Goal: Task Accomplishment & Management: Manage account settings

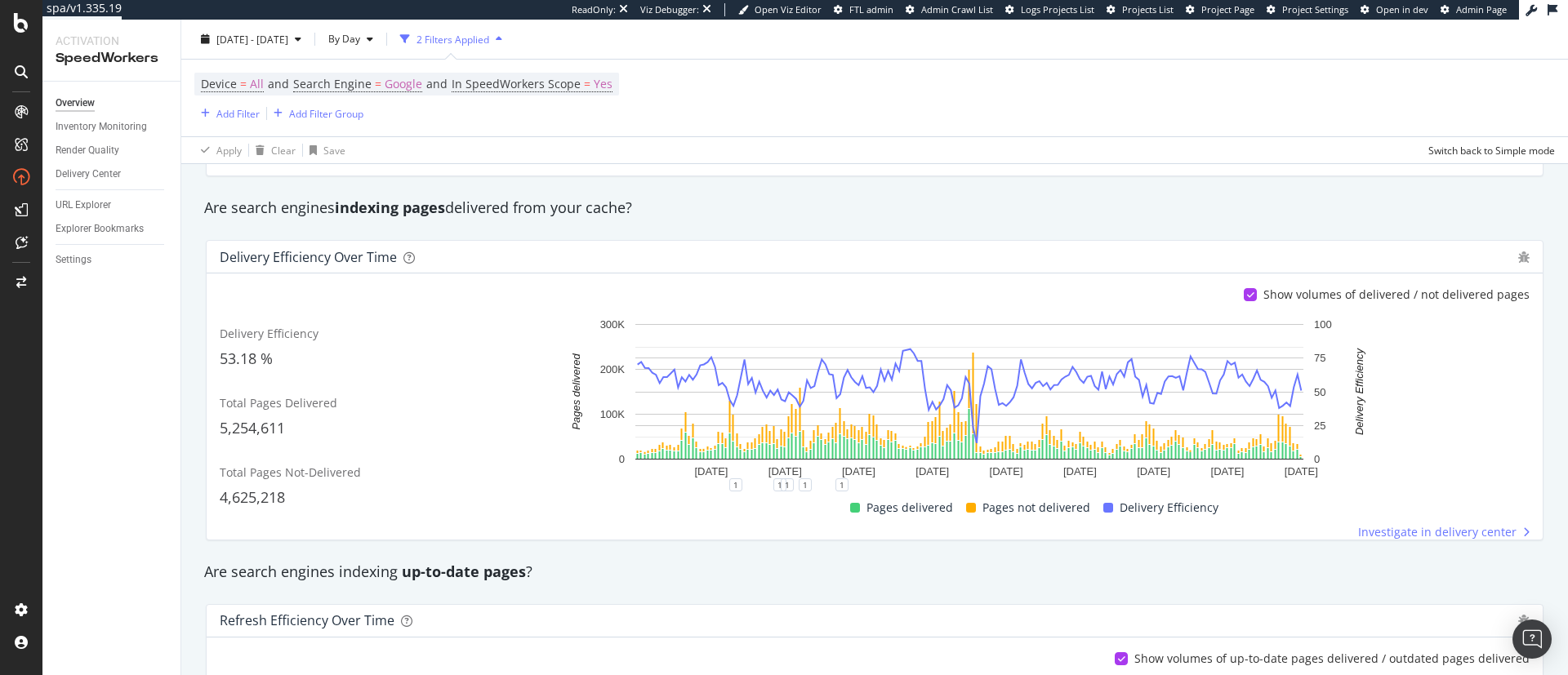
scroll to position [218, 0]
drag, startPoint x: 1092, startPoint y: 12, endPoint x: 1254, endPoint y: 77, distance: 174.6
click at [934, 186] on div "Delivery efficiency 53.18 % Refresh efficiency 97.77 % Render quality 52.28 % R…" at bounding box center [874, 106] width 1357 height 163
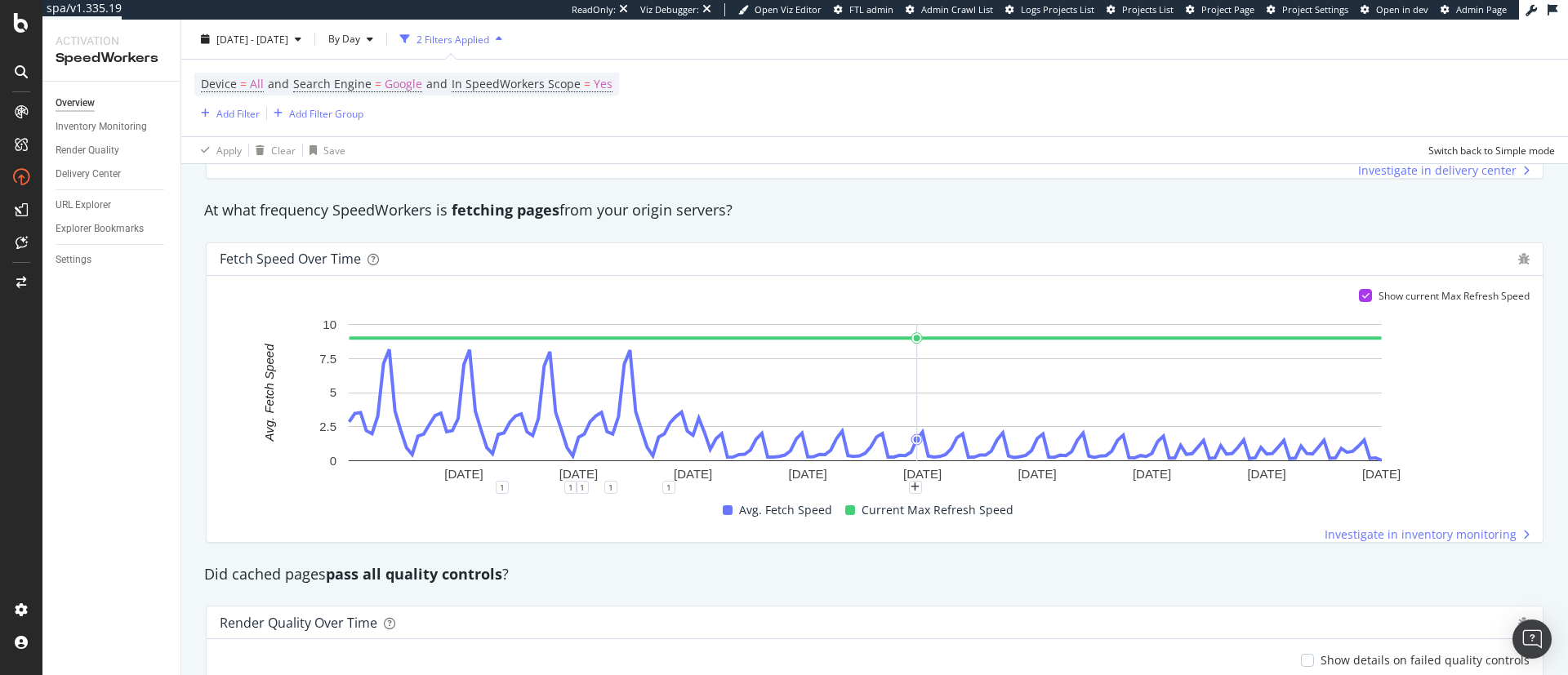
scroll to position [940, 0]
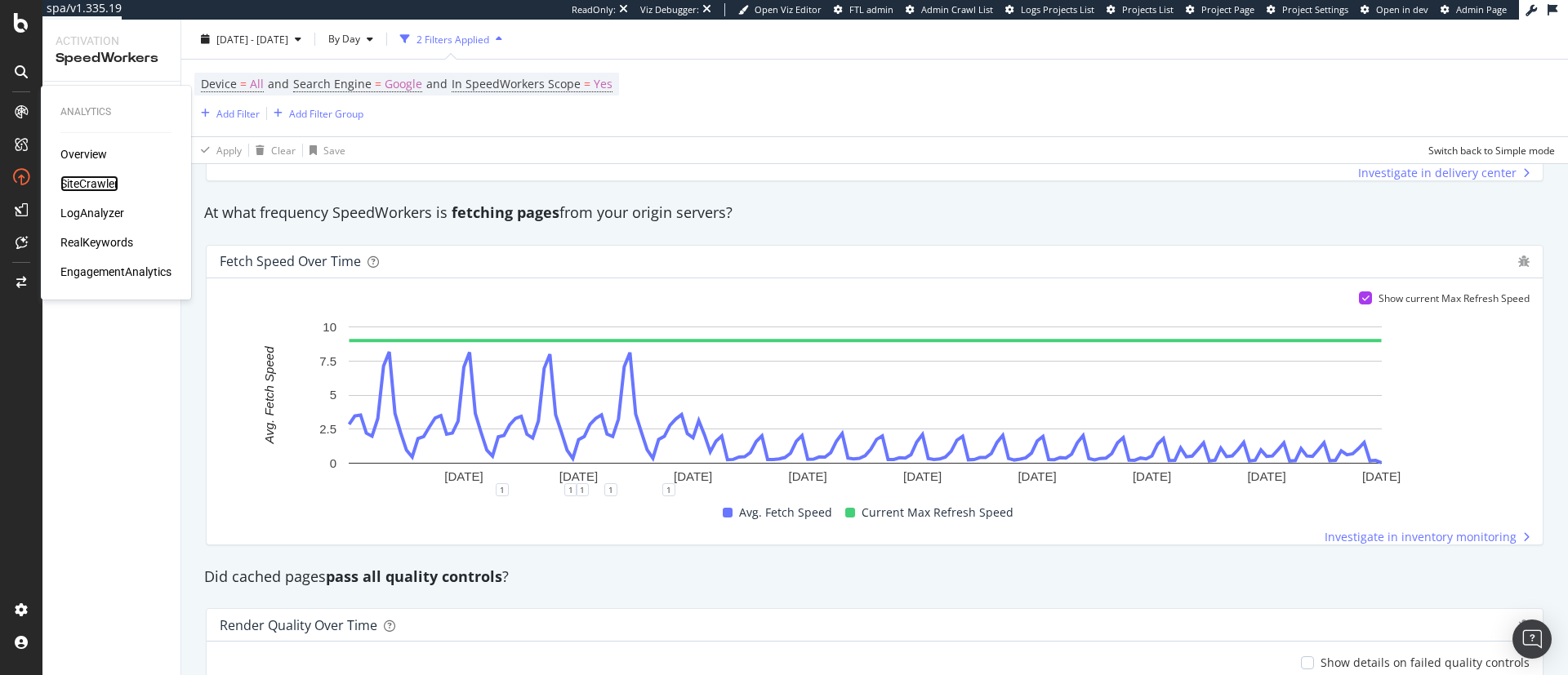
click at [90, 182] on div "SiteCrawler" at bounding box center [90, 184] width 58 height 17
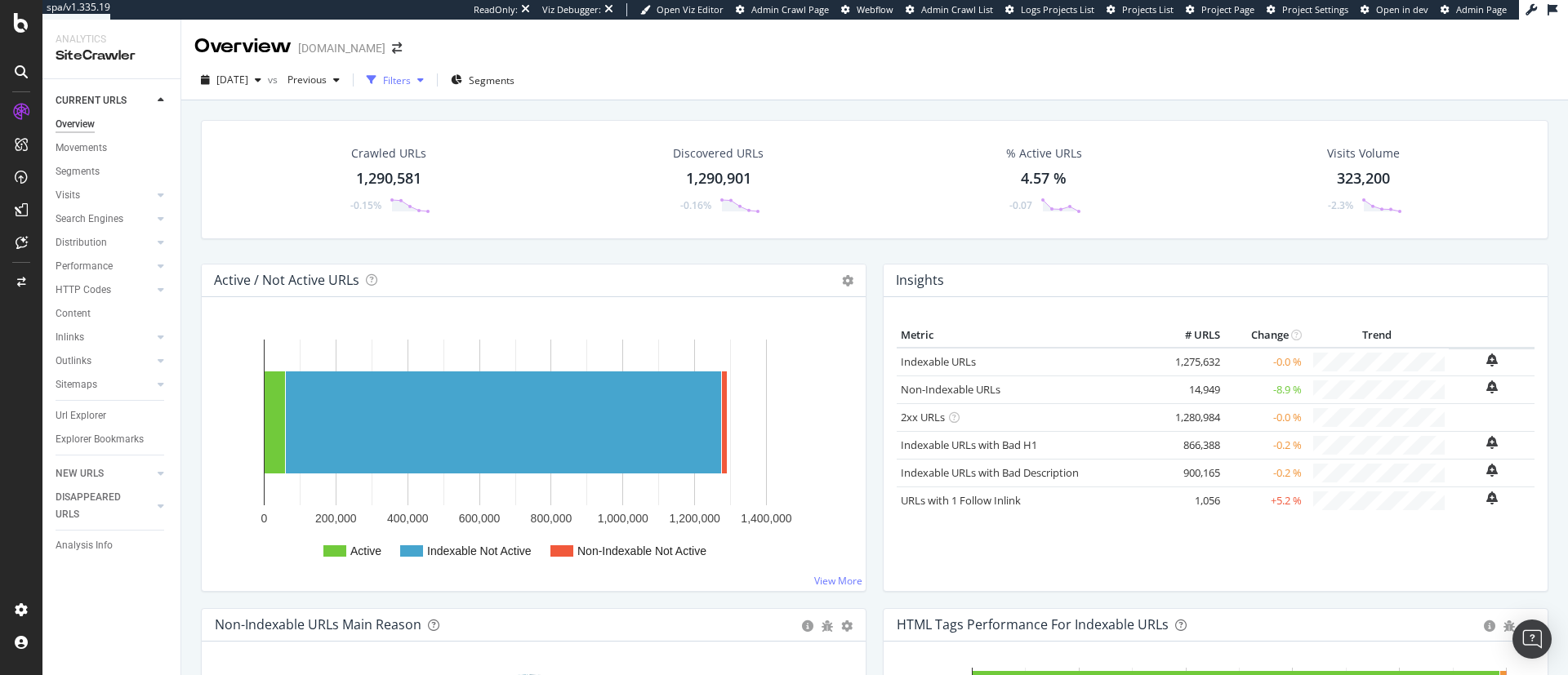
click at [410, 81] on div "Filters" at bounding box center [397, 80] width 28 height 14
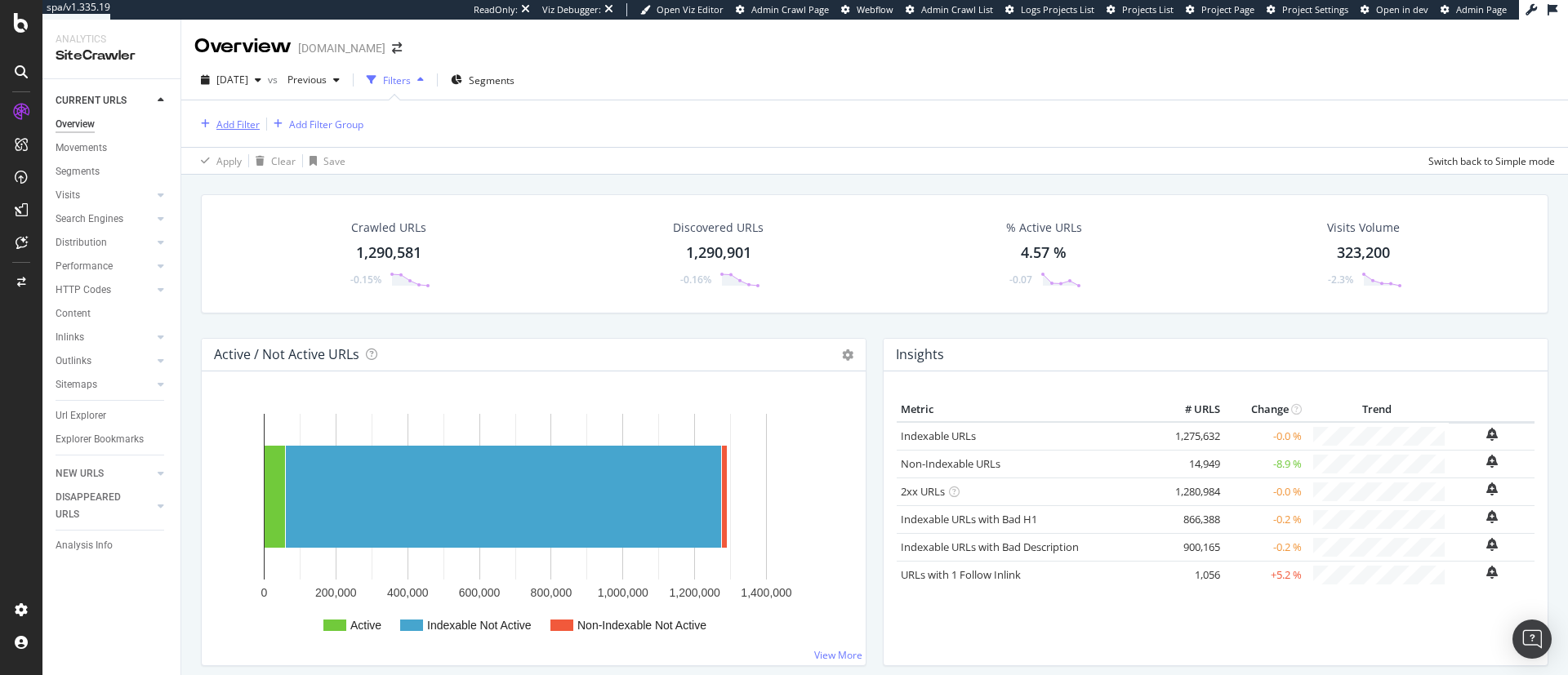
click at [243, 116] on div "Add Filter" at bounding box center [227, 123] width 65 height 18
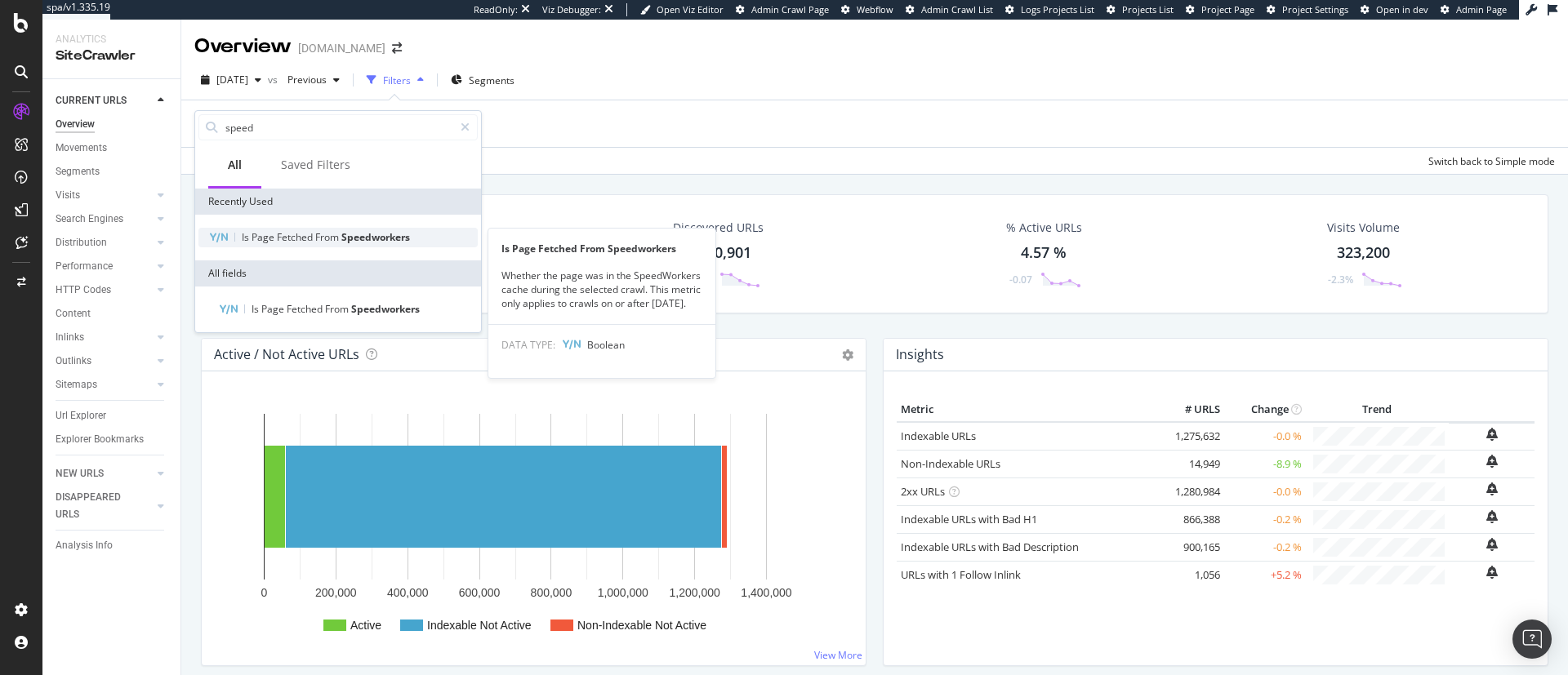
type input "speed"
click at [372, 239] on span "Speedworkers" at bounding box center [376, 237] width 69 height 14
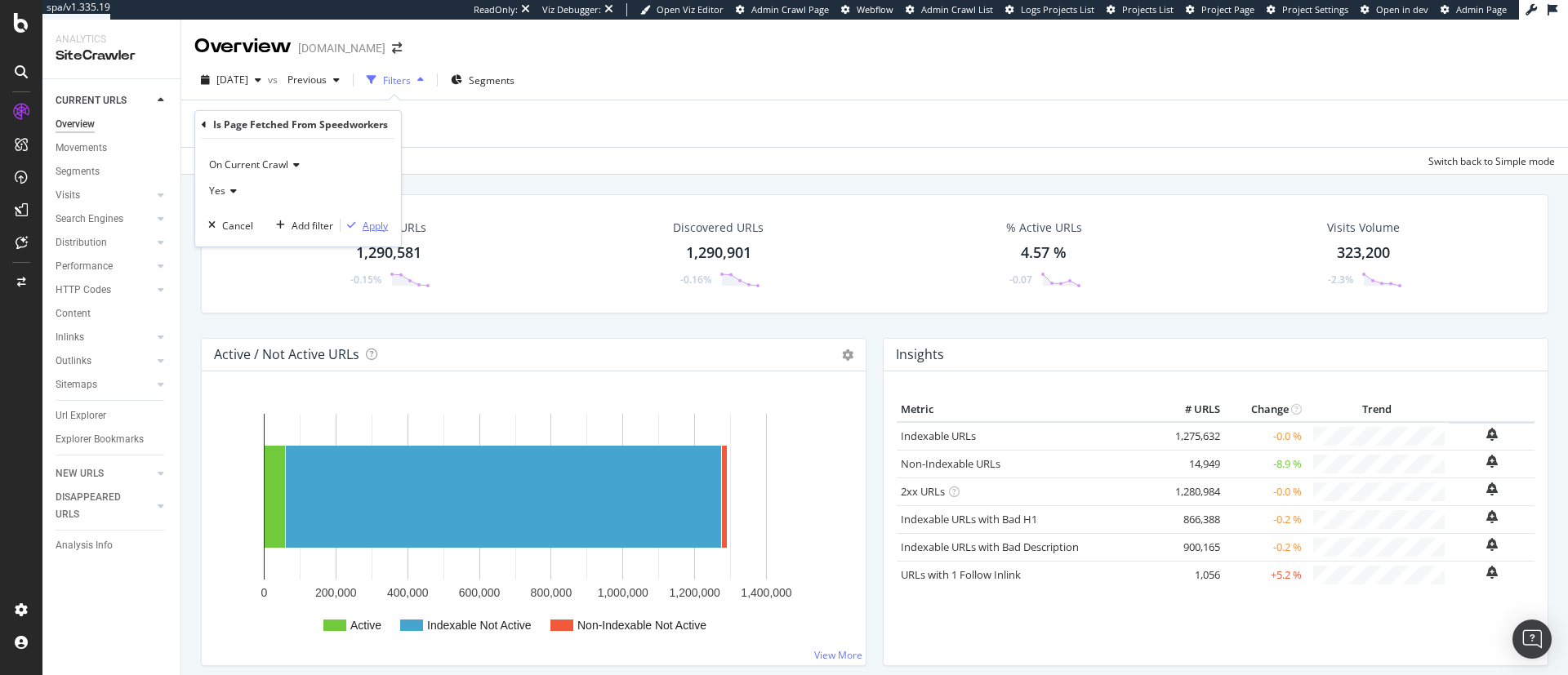
click at [368, 217] on button "Apply" at bounding box center [364, 226] width 48 height 17
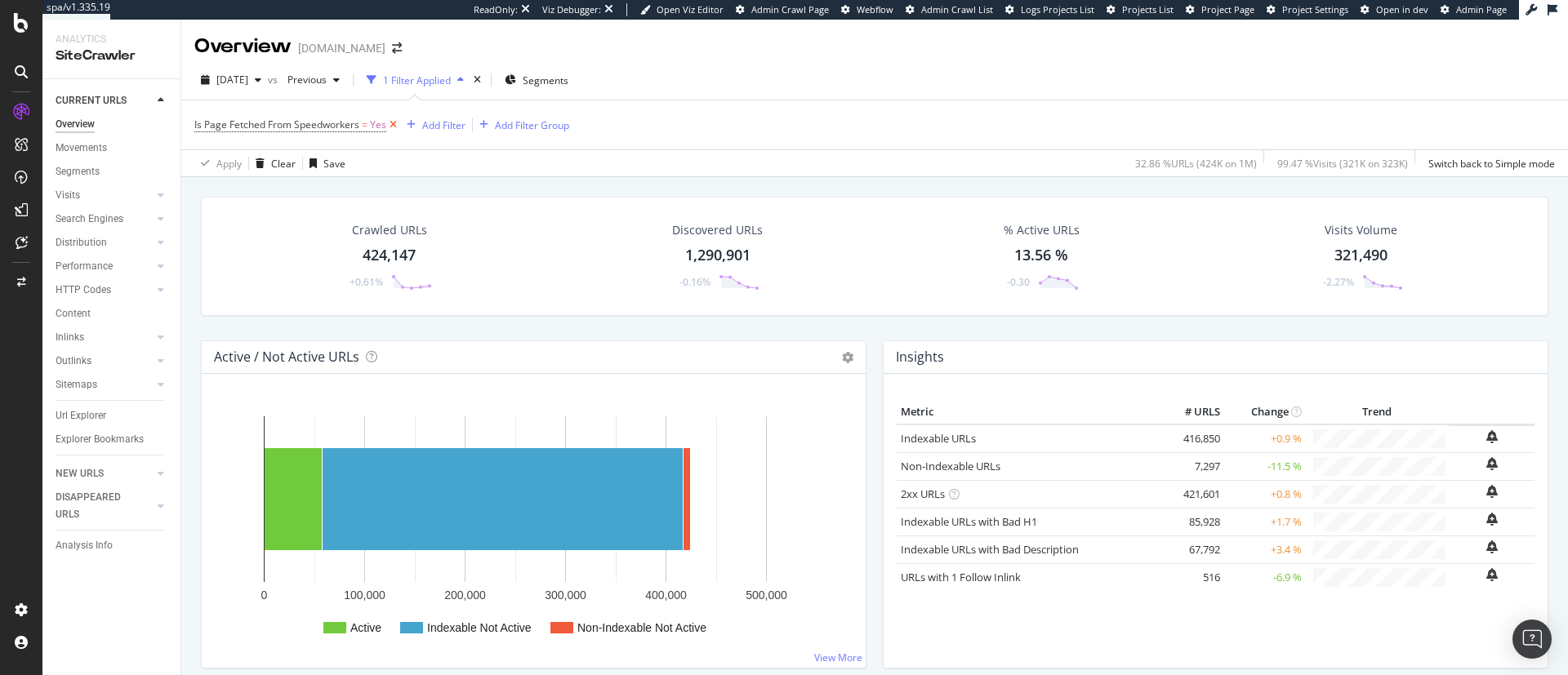
click at [393, 121] on icon at bounding box center [393, 125] width 14 height 17
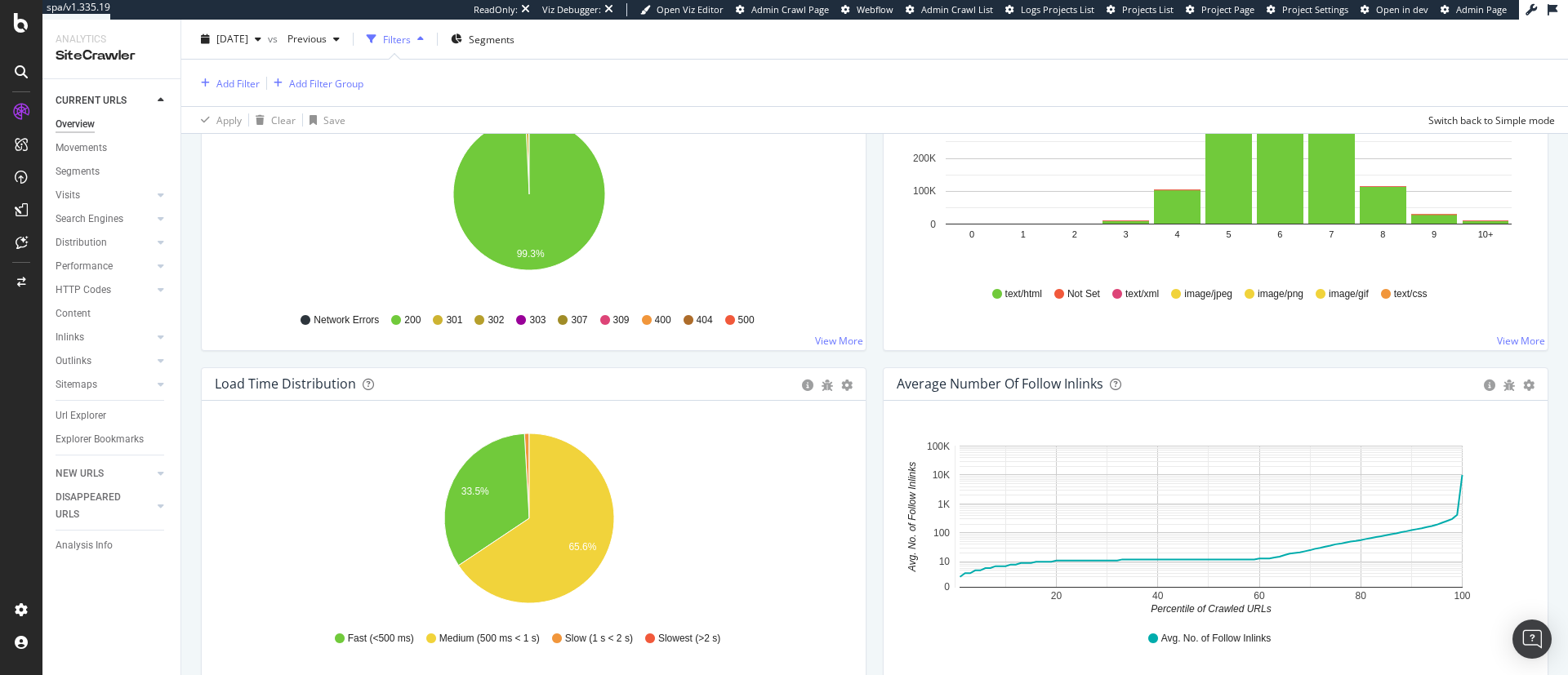
scroll to position [1202, 0]
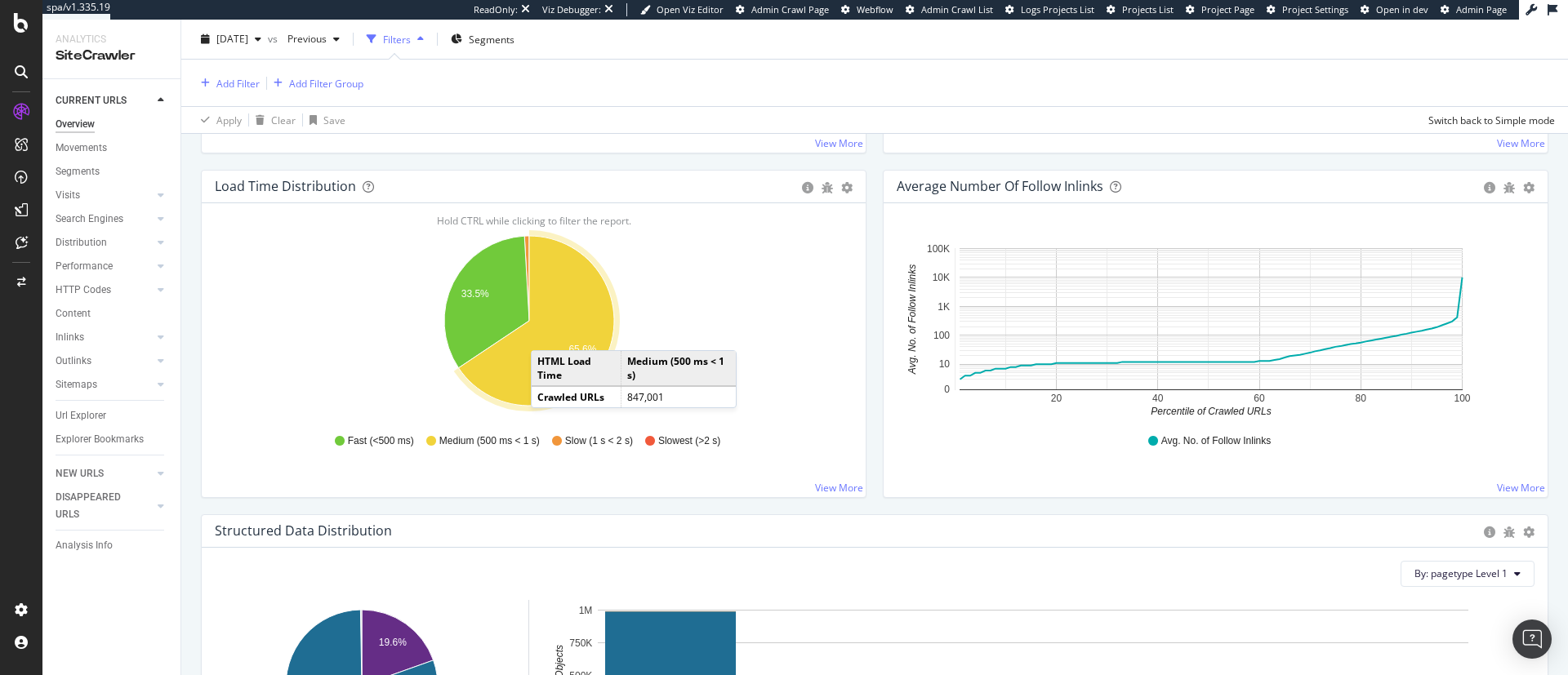
click at [548, 335] on icon "A chart." at bounding box center [536, 321] width 155 height 170
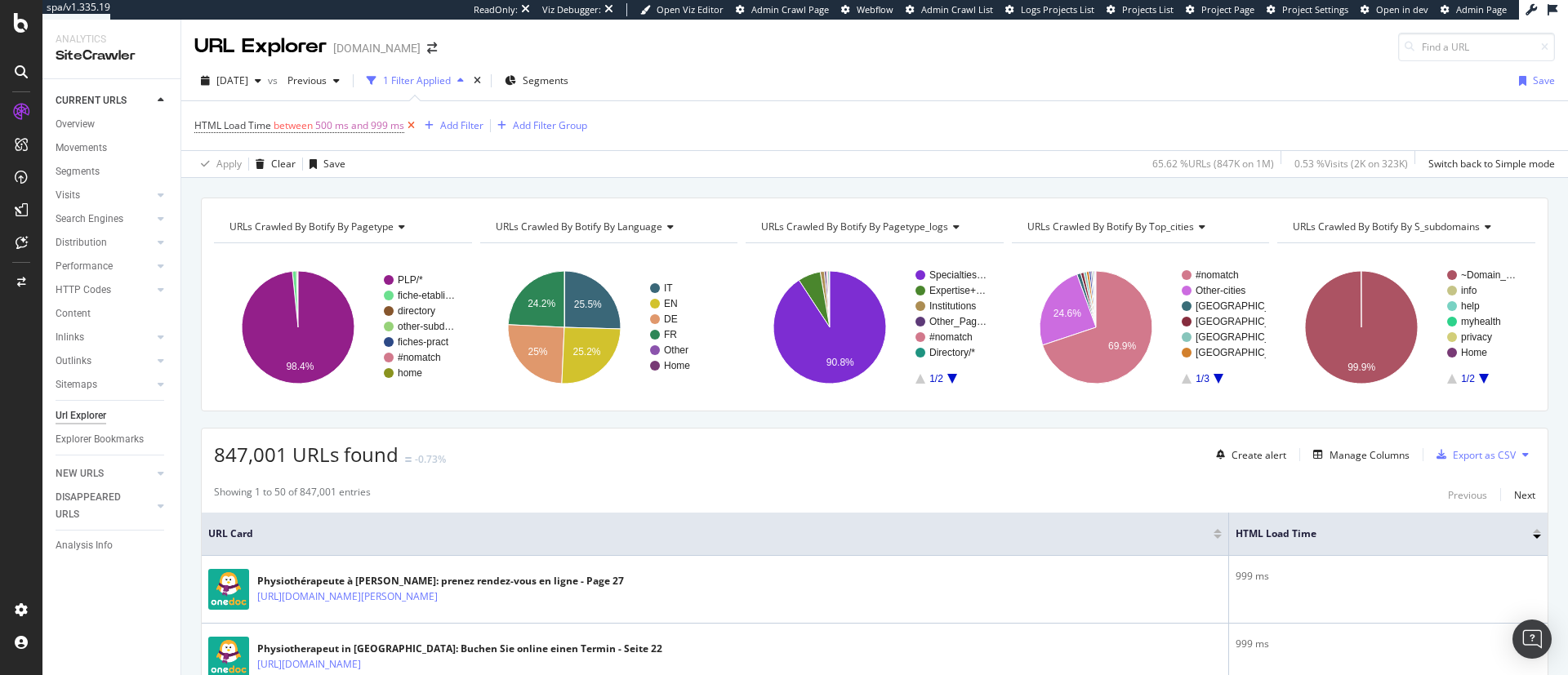
click at [412, 130] on icon at bounding box center [410, 126] width 14 height 17
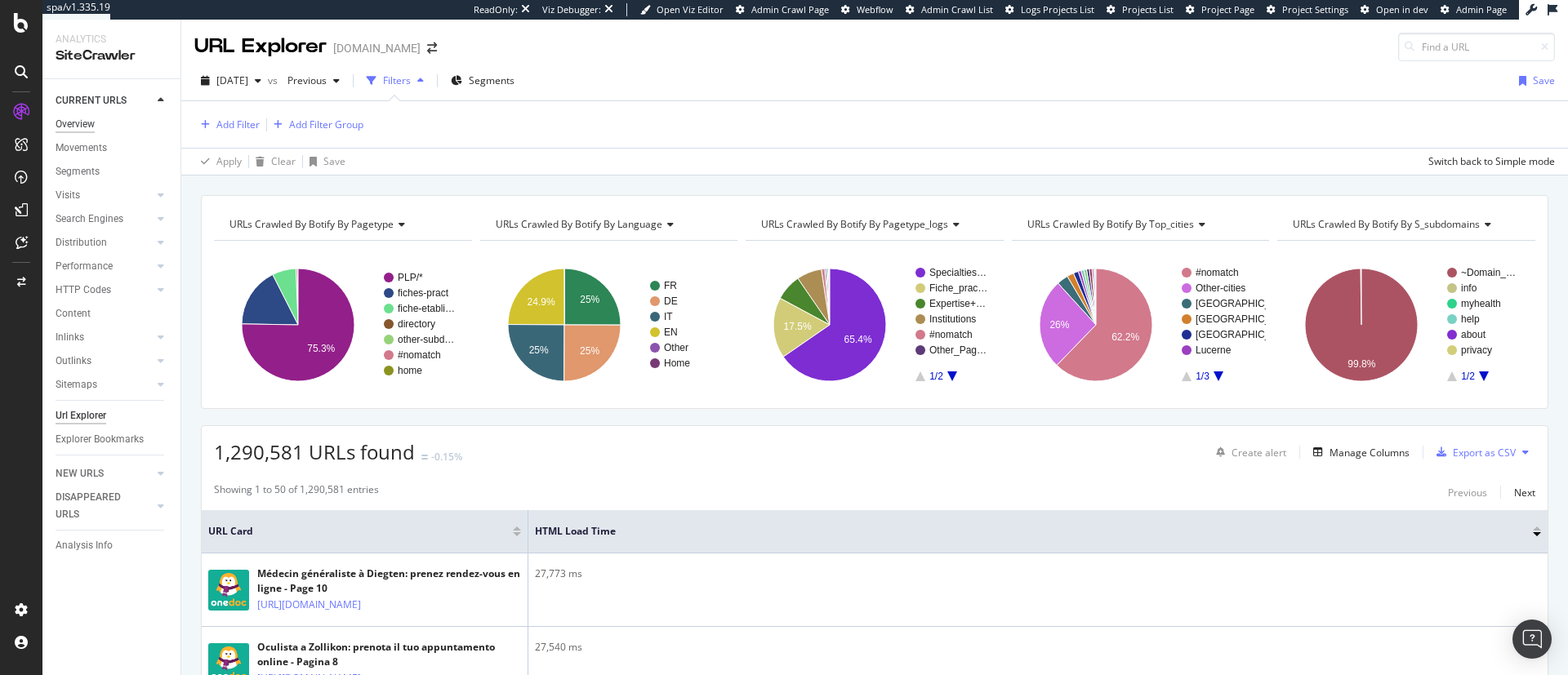
click at [79, 121] on div "Overview" at bounding box center [76, 124] width 39 height 17
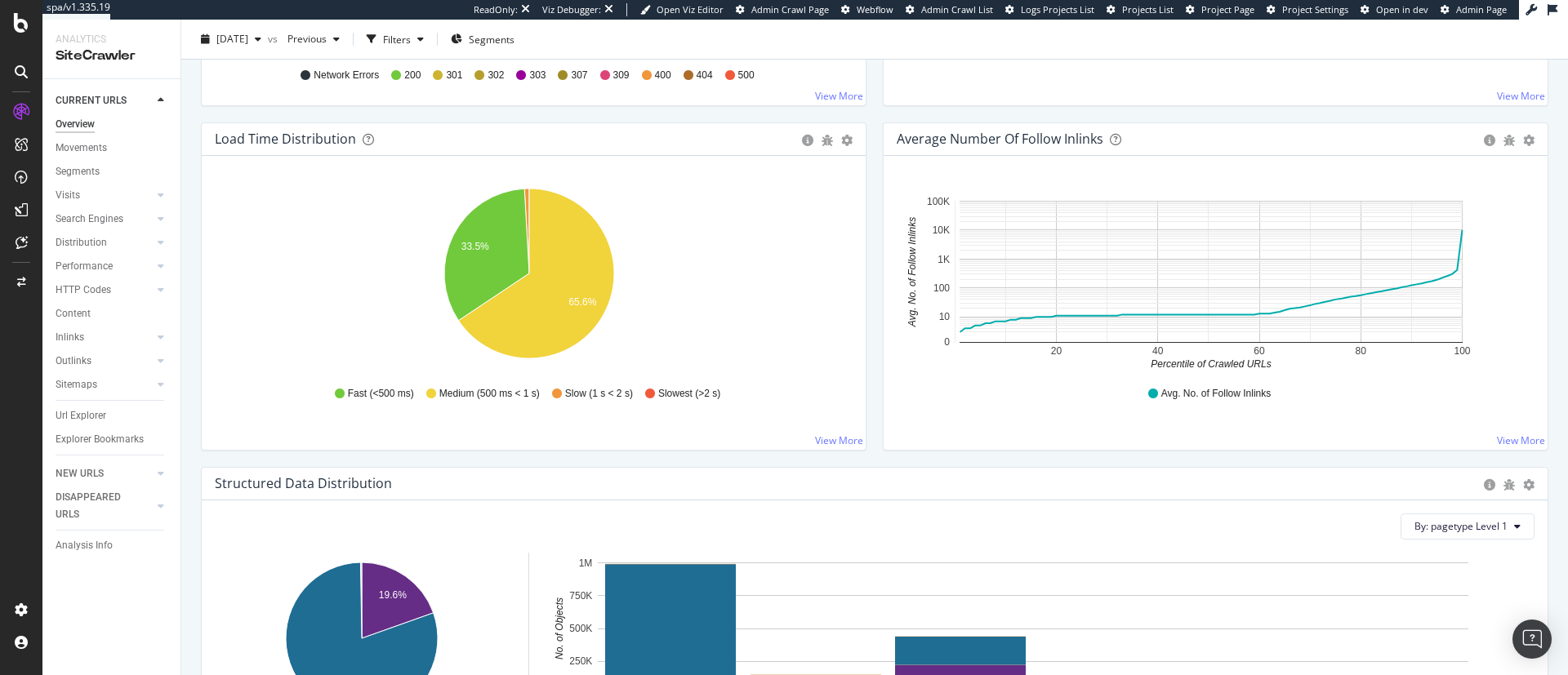
scroll to position [1178, 0]
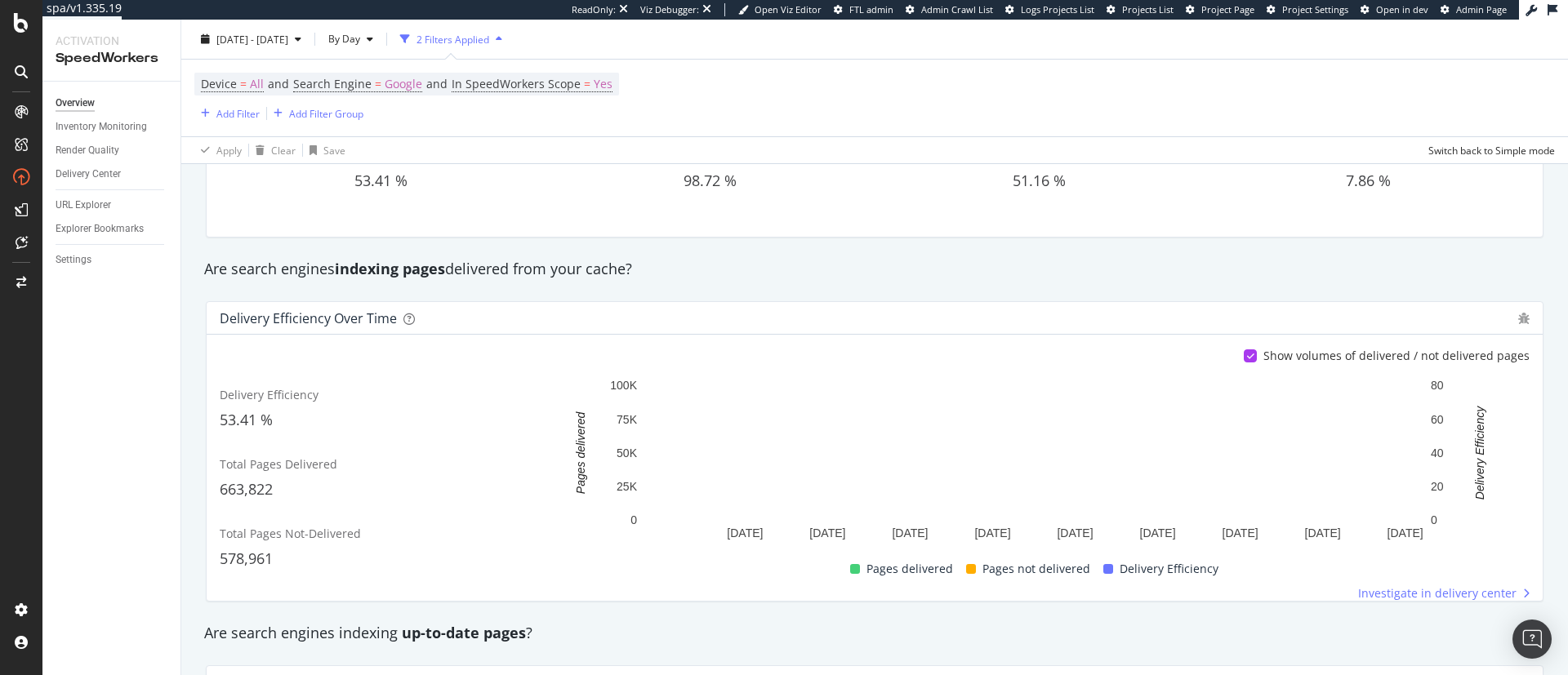
scroll to position [141, 0]
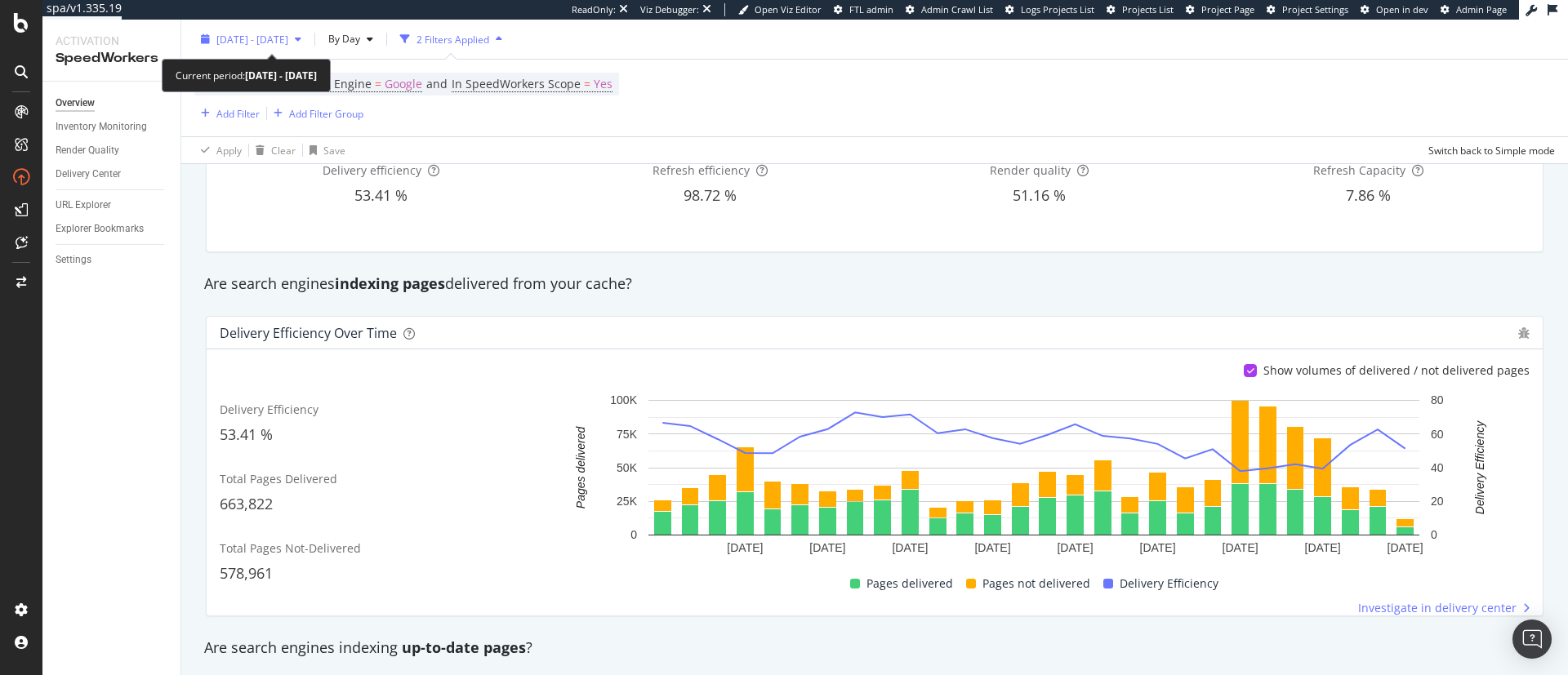
click at [270, 50] on div "[DATE] - [DATE]" at bounding box center [251, 39] width 114 height 24
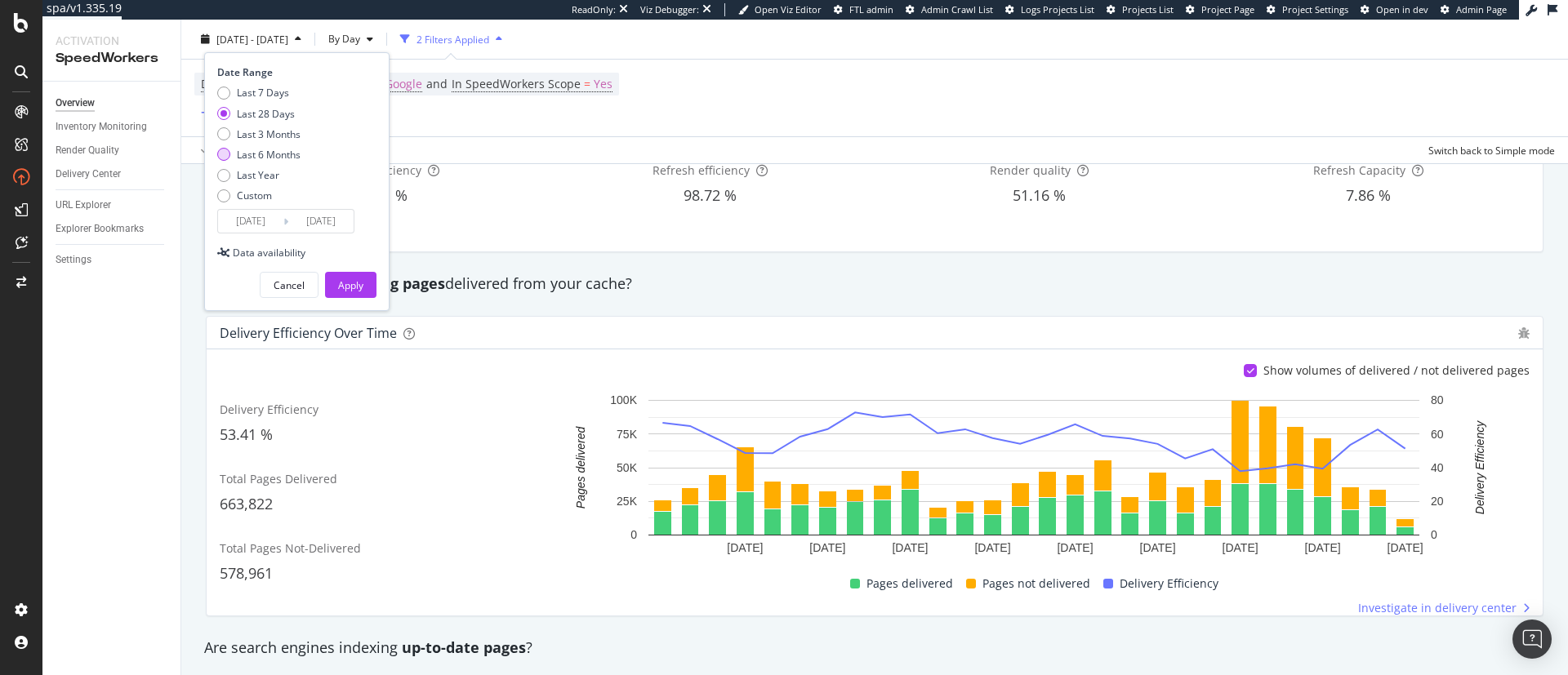
click at [258, 152] on div "Last 6 Months" at bounding box center [269, 154] width 63 height 14
type input "2025/02/14"
click at [346, 296] on div "Apply" at bounding box center [350, 284] width 25 height 24
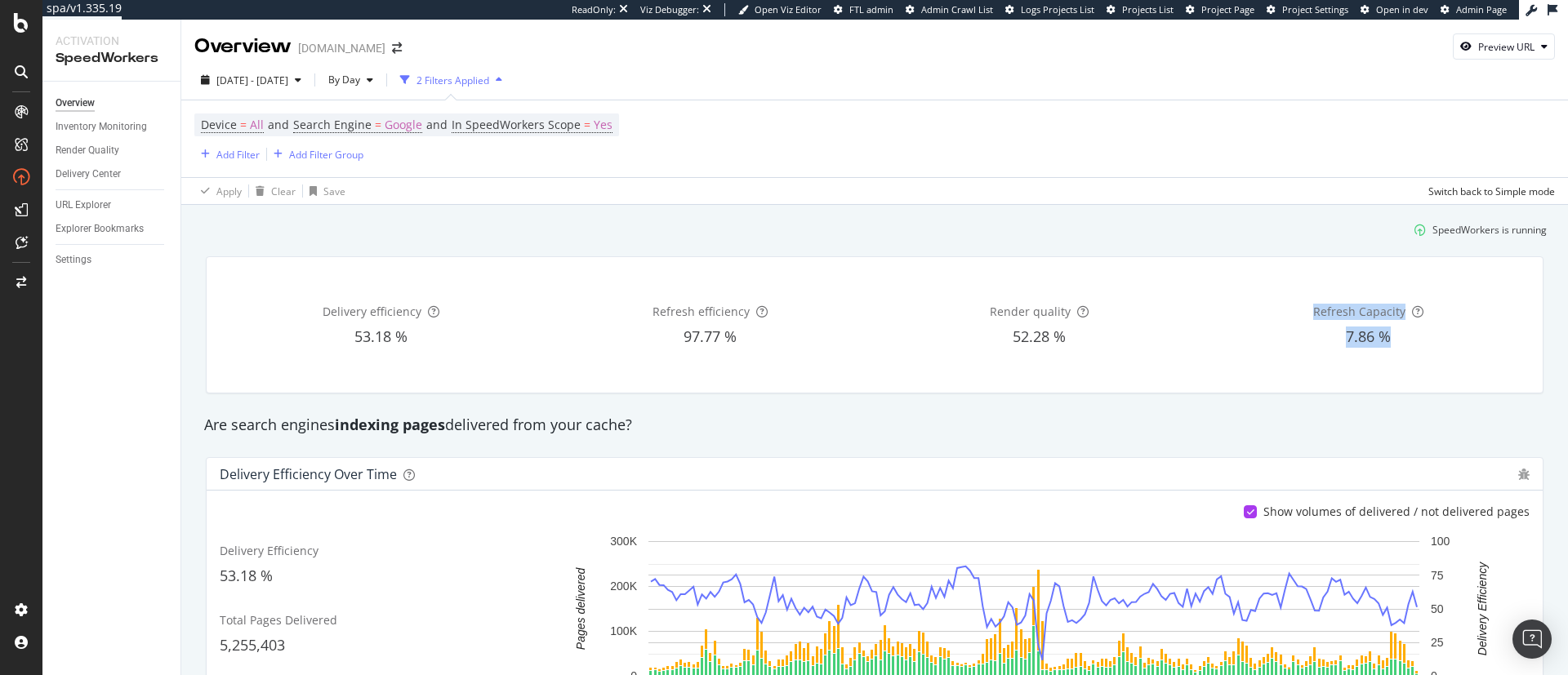
drag, startPoint x: 1294, startPoint y: 303, endPoint x: 1410, endPoint y: 340, distance: 121.8
click at [1410, 340] on div "Refresh Capacity 7.86 %" at bounding box center [1368, 324] width 323 height 109
click at [1311, 327] on div "7.86 %" at bounding box center [1368, 337] width 323 height 21
click at [13, 23] on div at bounding box center [21, 22] width 39 height 20
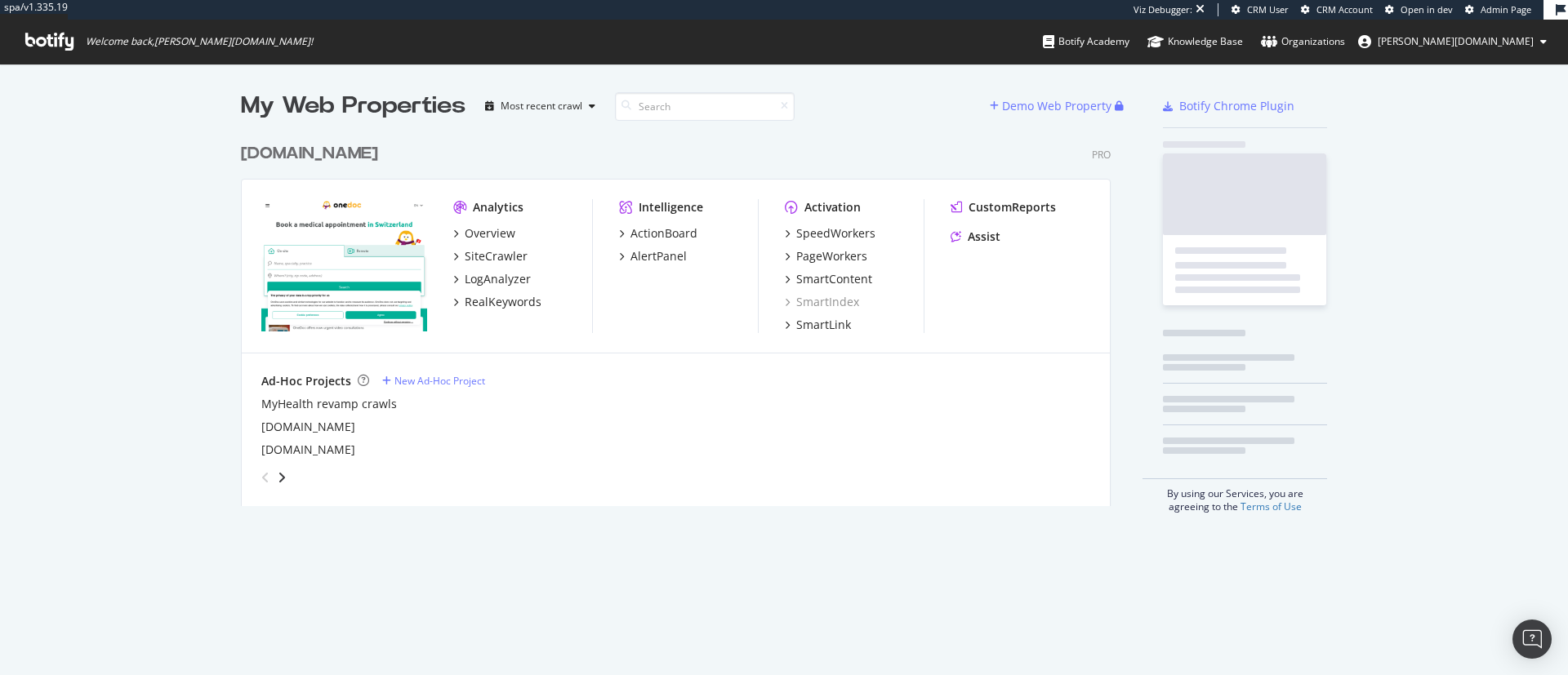
scroll to position [365, 864]
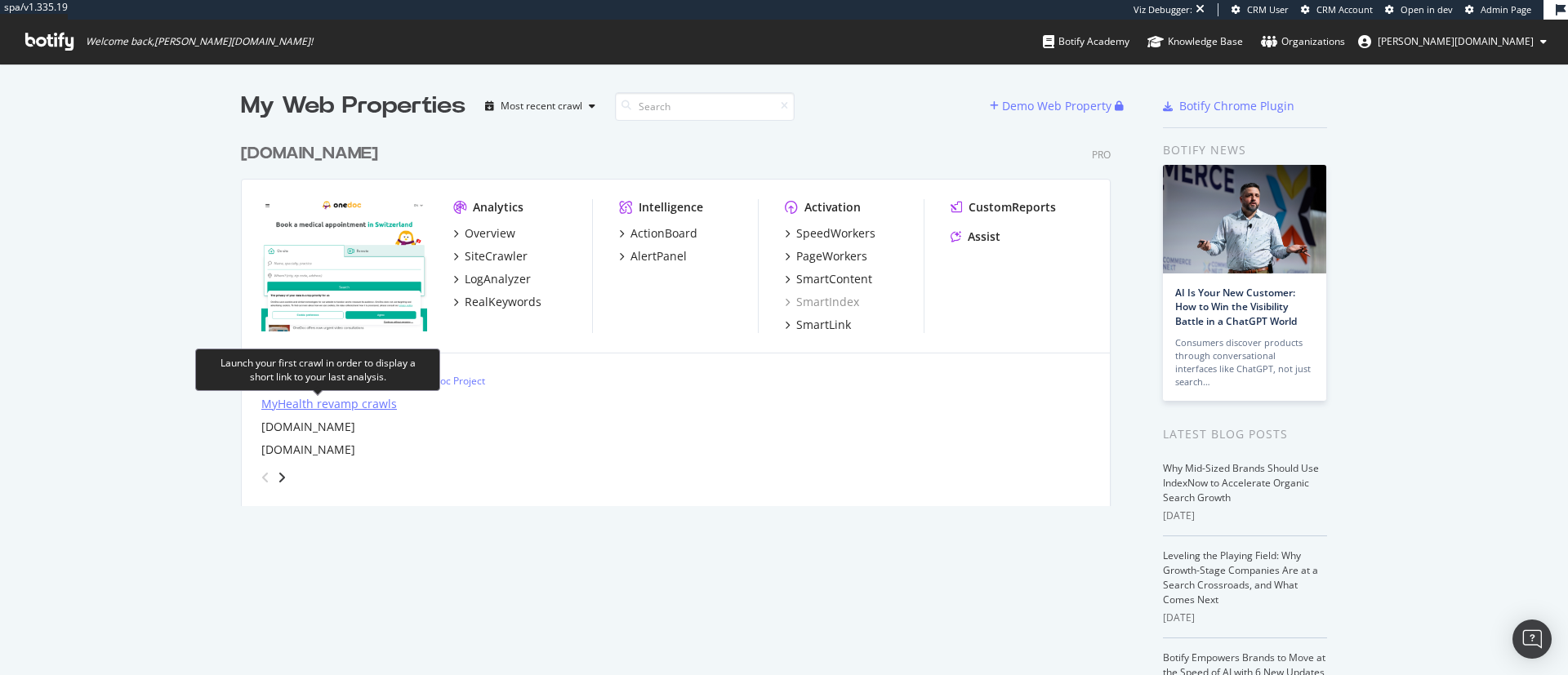
click at [356, 400] on div "MyHealth revamp crawls" at bounding box center [328, 405] width 135 height 17
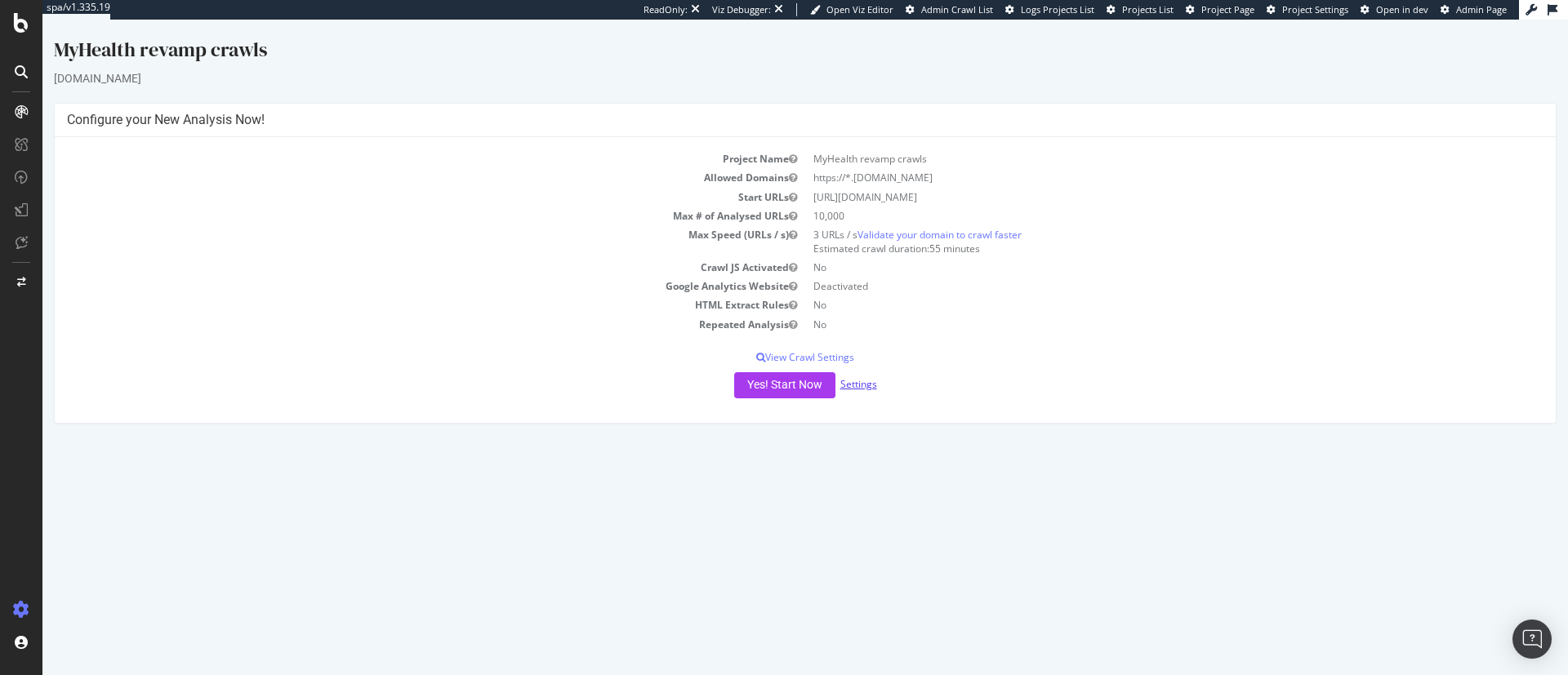
click at [868, 383] on link "Settings" at bounding box center [858, 383] width 36 height 14
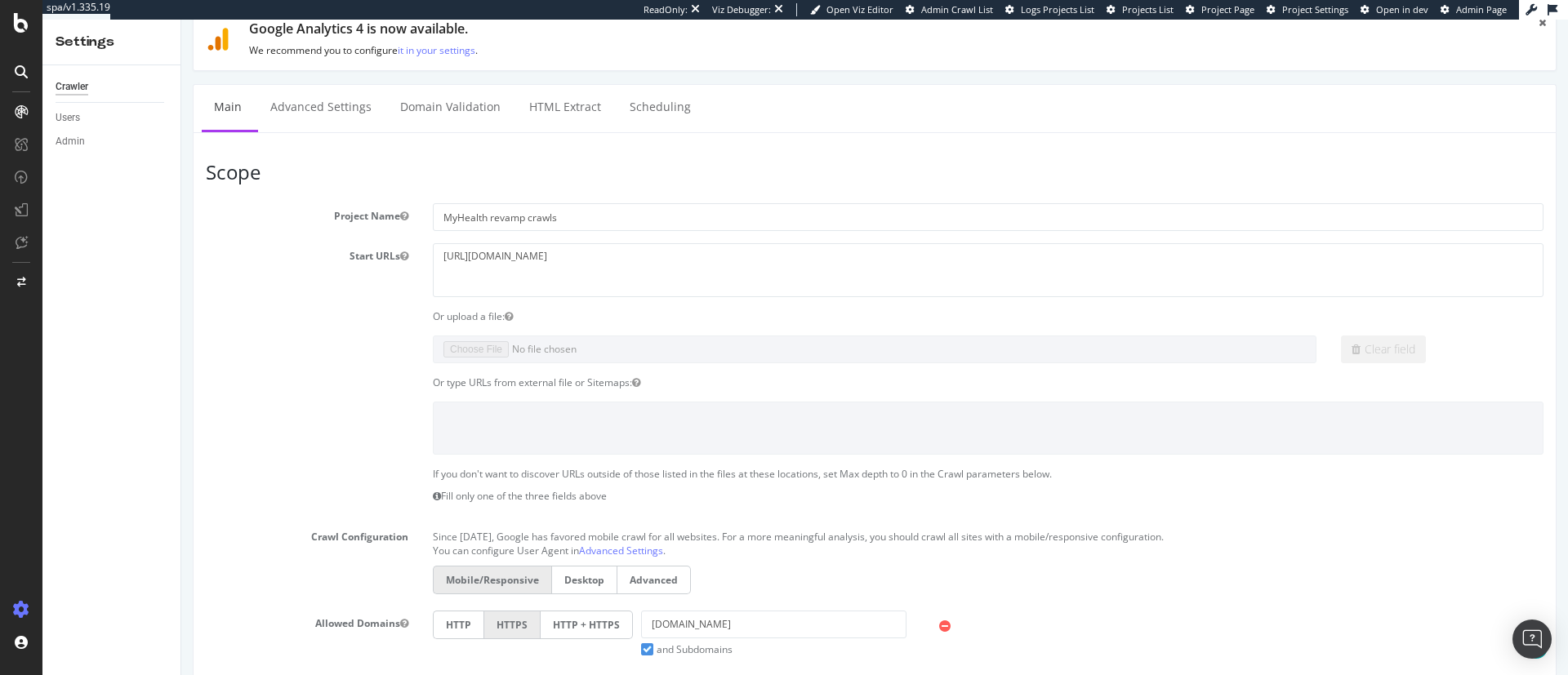
scroll to position [44, 0]
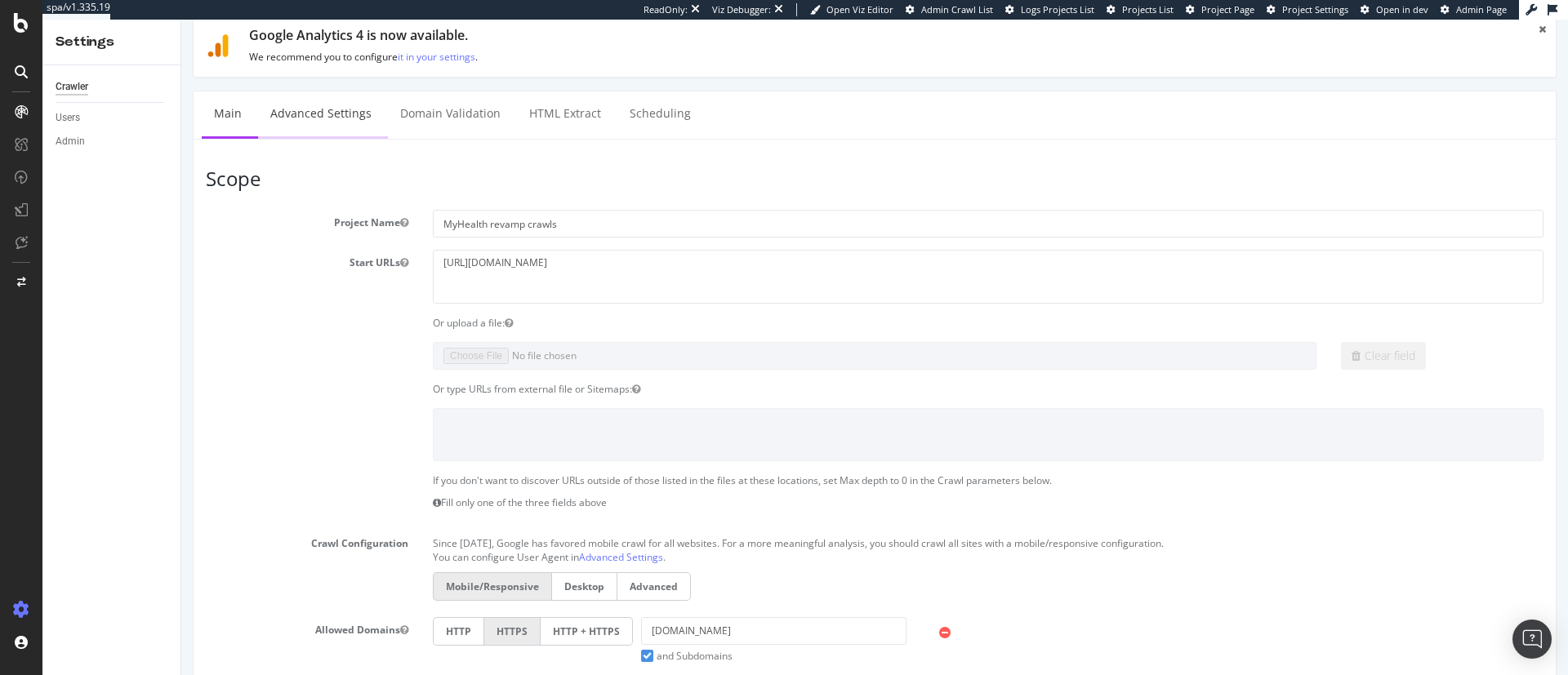
click at [326, 106] on link "Advanced Settings" at bounding box center [321, 114] width 126 height 45
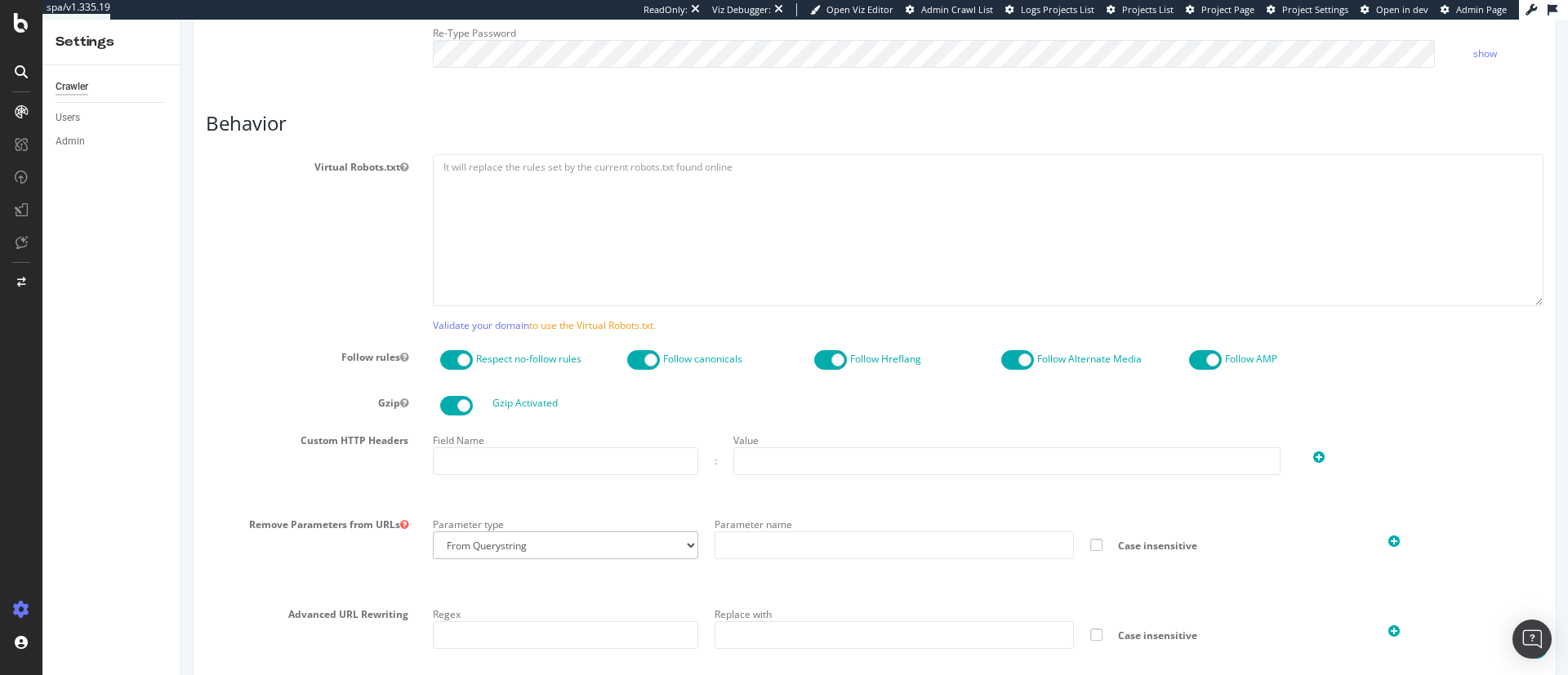
scroll to position [749, 0]
type input "[PERSON_NAME][DOMAIN_NAME][PERSON_NAME] as carmand"
click at [451, 352] on span at bounding box center [456, 355] width 33 height 20
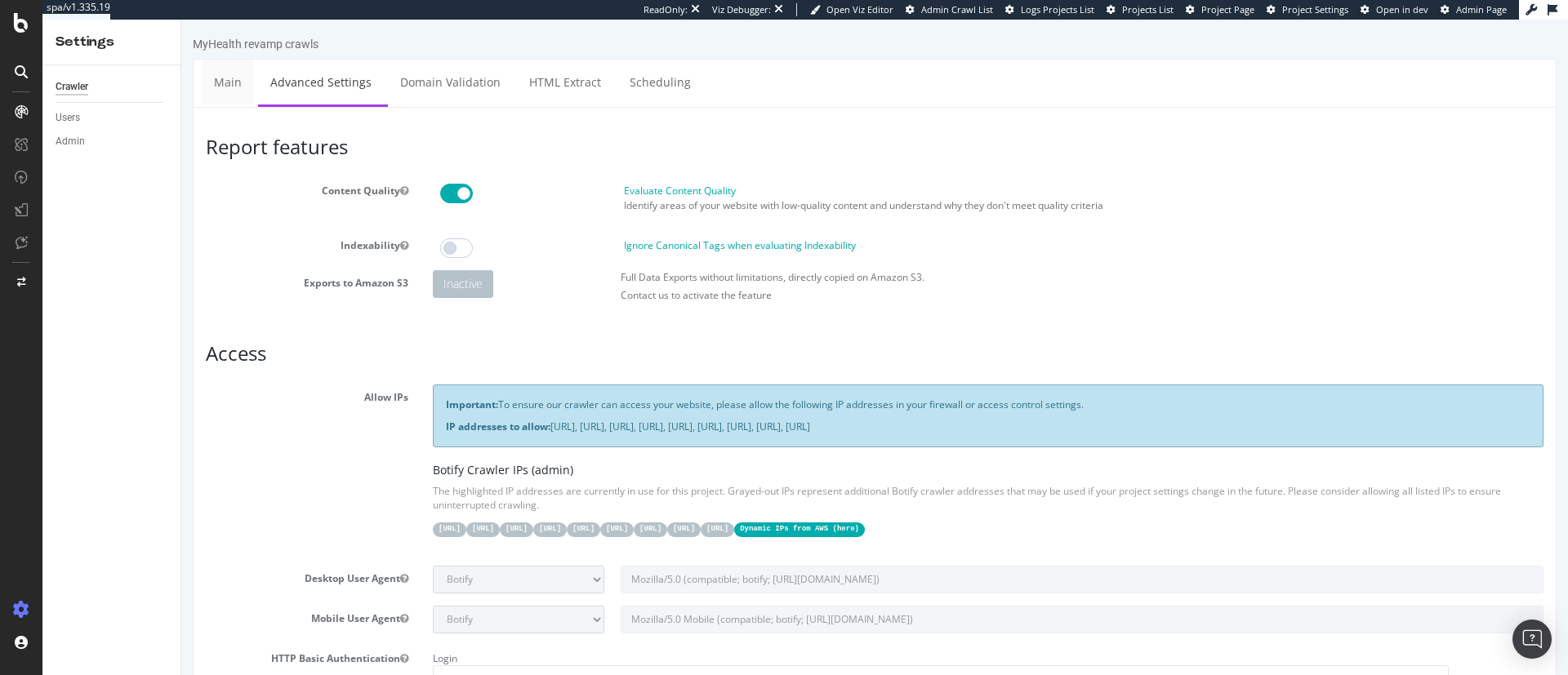
click at [229, 80] on link "Main" at bounding box center [228, 82] width 52 height 45
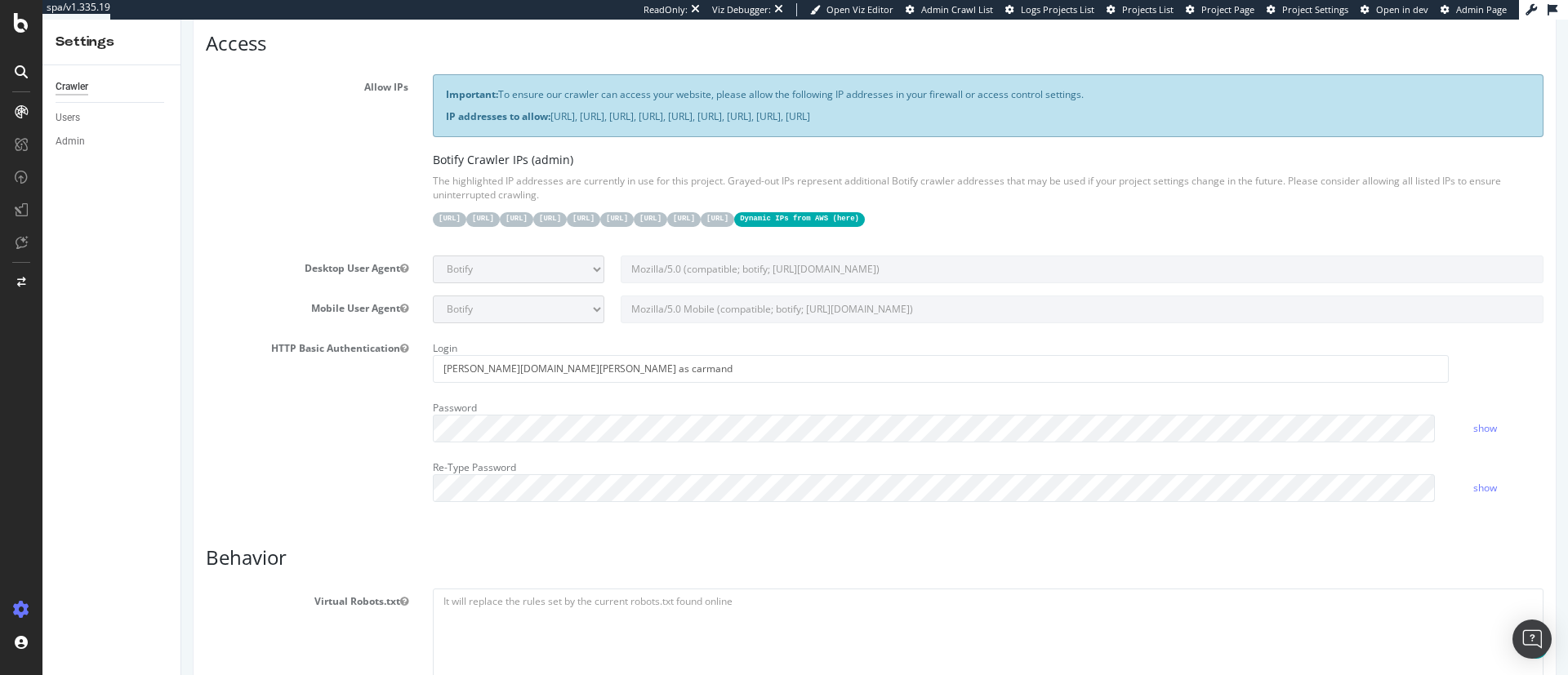
scroll to position [313, 0]
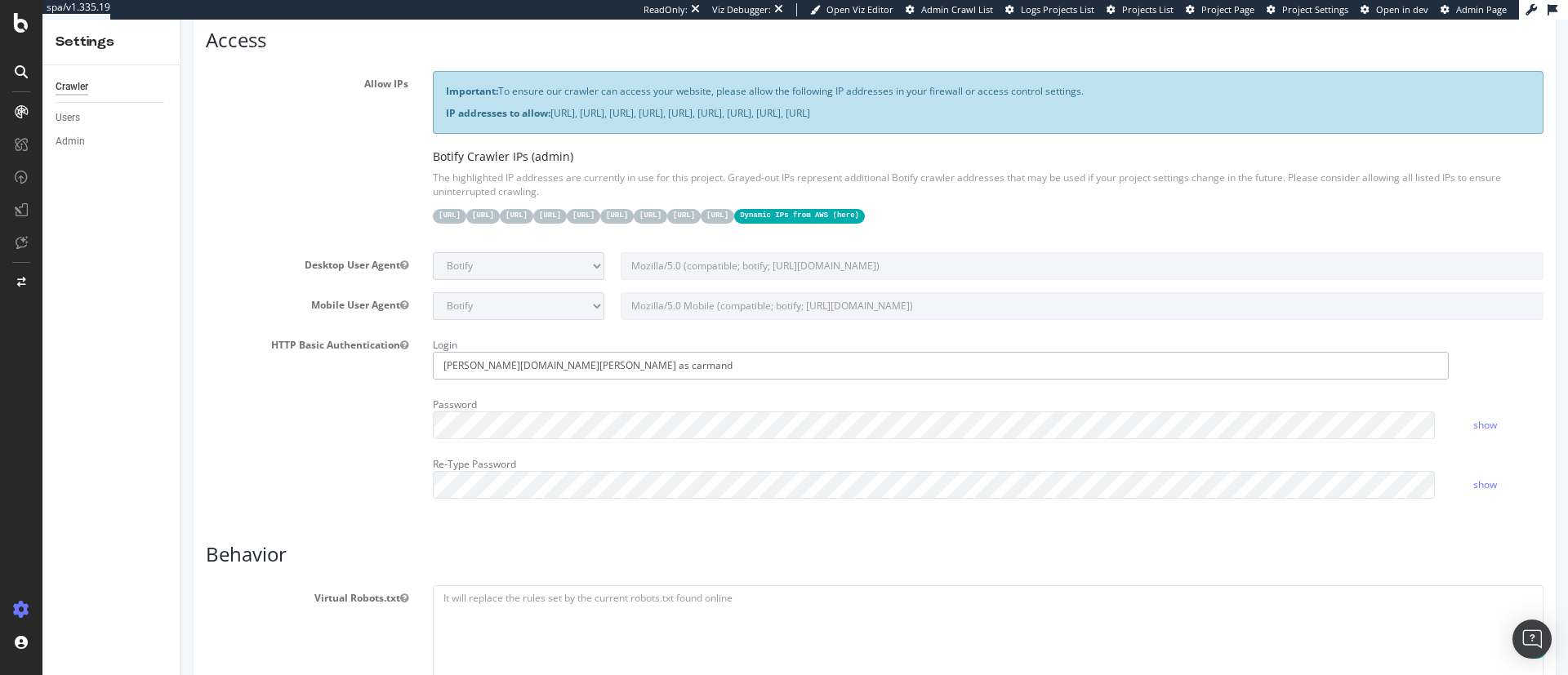
drag, startPoint x: 553, startPoint y: 371, endPoint x: 352, endPoint y: 342, distance: 203.1
click at [352, 342] on div "HTTP Basic Authentication Login jenny.ren as carmand Password show Re-Type Pass…" at bounding box center [874, 421] width 1362 height 179
click at [352, 342] on label "HTTP Basic Authentication" at bounding box center [306, 341] width 227 height 20
click at [400, 342] on button "HTTP Basic Authentication" at bounding box center [404, 344] width 8 height 14
click at [364, 420] on div "HTTP Basic Authentication Login Password show Re-Type Password show" at bounding box center [874, 421] width 1362 height 179
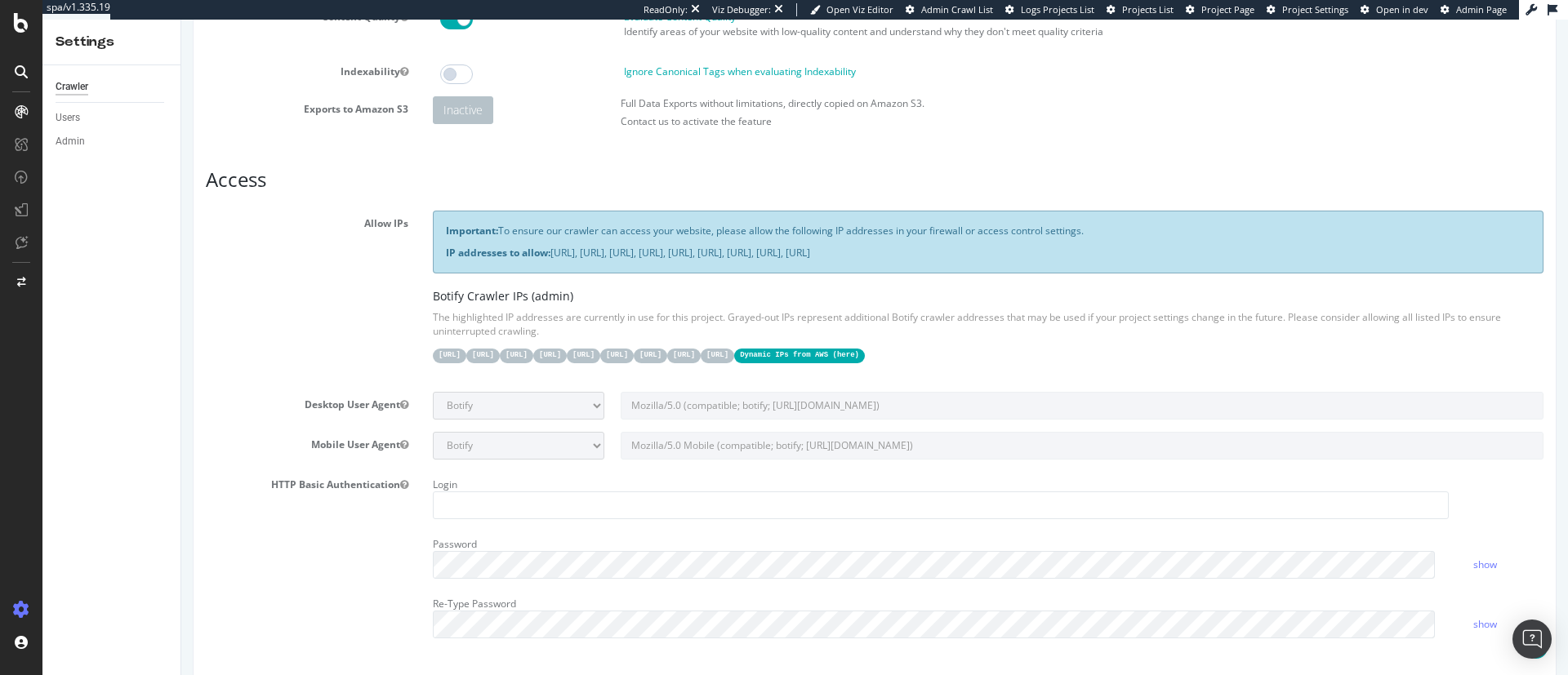
scroll to position [175, 0]
drag, startPoint x: 429, startPoint y: 292, endPoint x: 540, endPoint y: 318, distance: 114.0
click at [540, 318] on div "Botify Crawler IPs (admin) The highlighted IP addresses are currently in use fo…" at bounding box center [988, 324] width 1111 height 74
click at [540, 318] on p "The highlighted IP addresses are currently in use for this project. Grayed-out …" at bounding box center [988, 323] width 1111 height 28
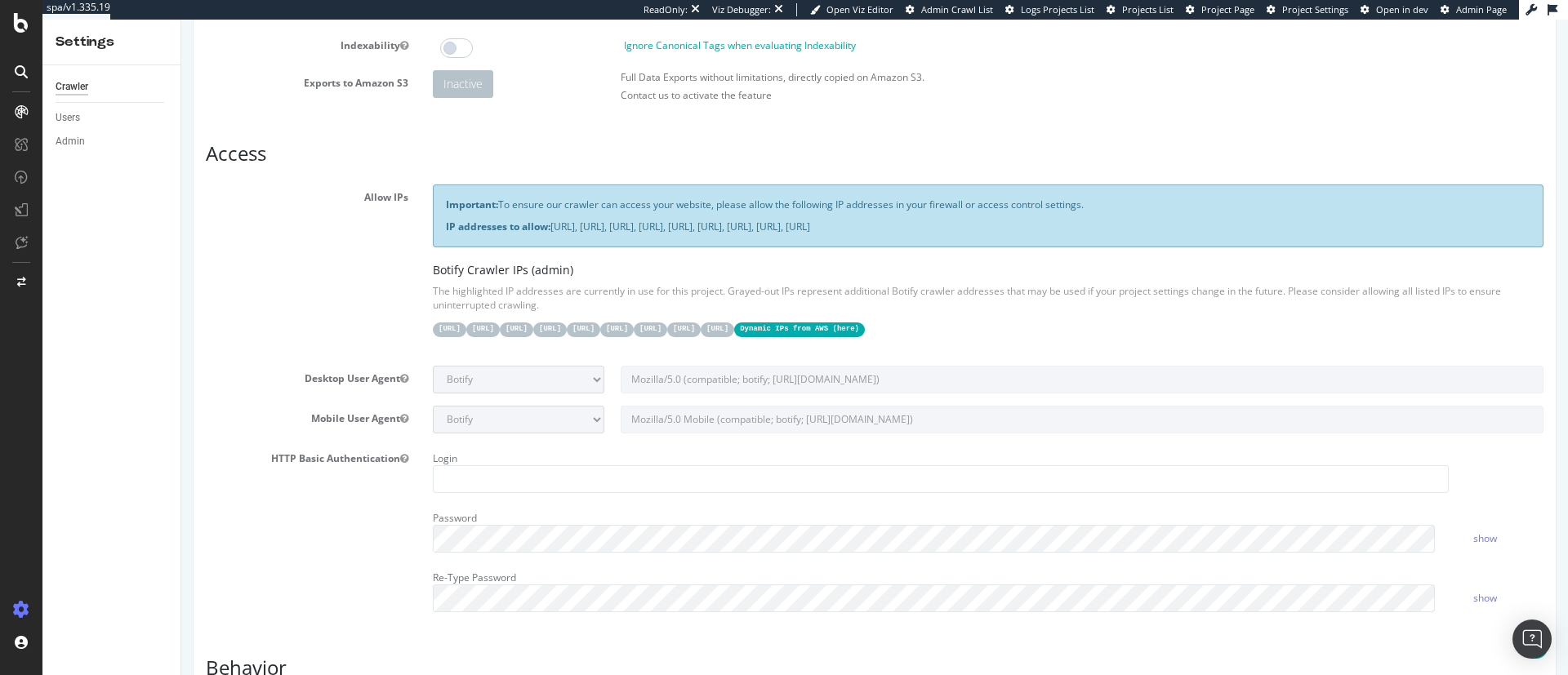
scroll to position [167, 0]
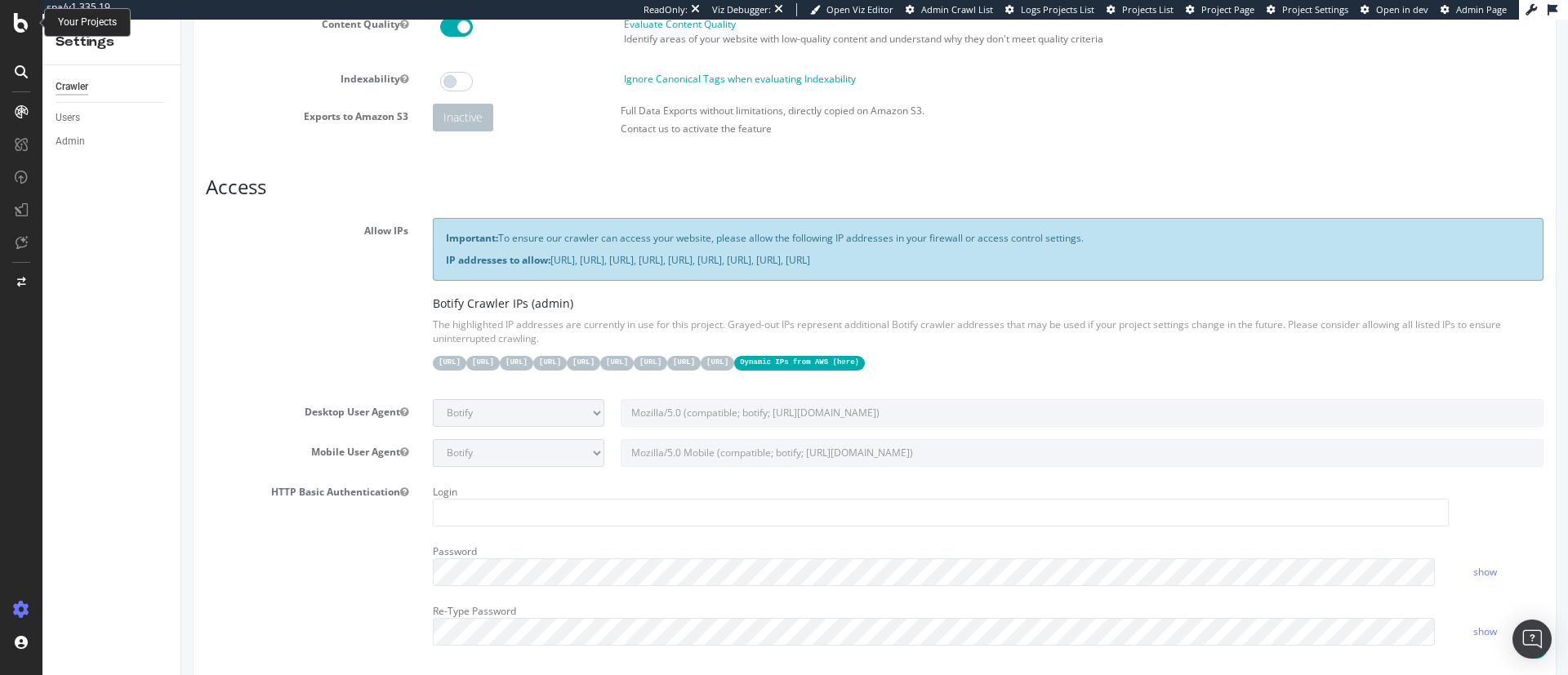
click at [10, 23] on div at bounding box center [21, 22] width 39 height 20
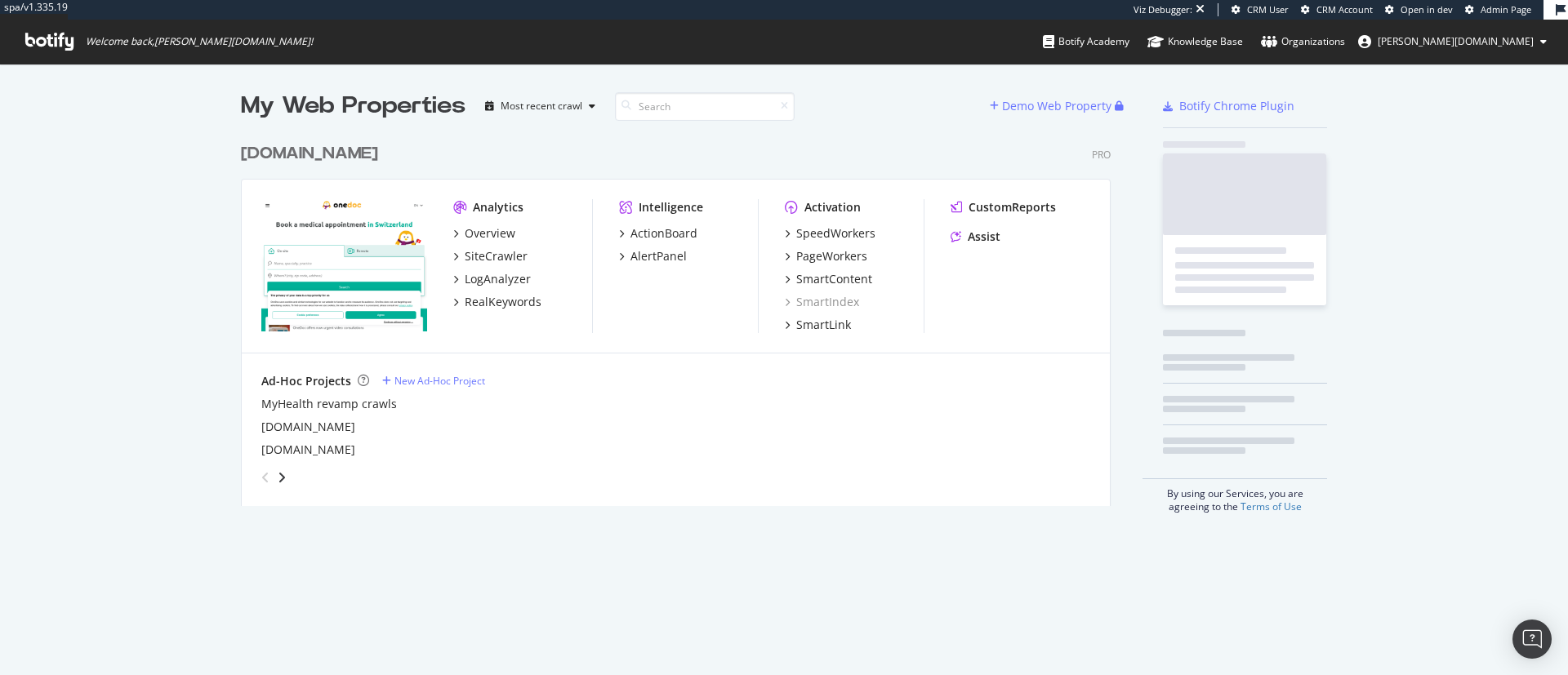
scroll to position [365, 864]
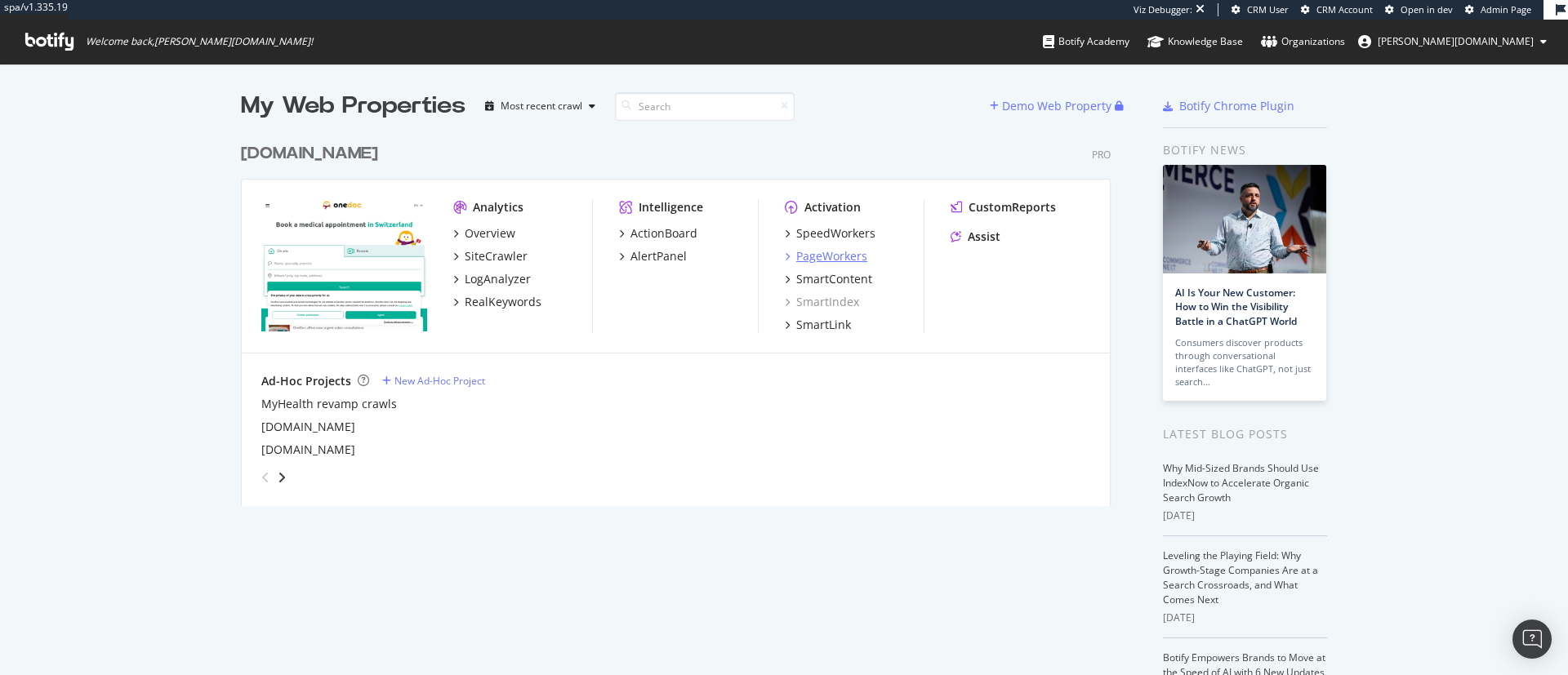
click at [844, 257] on div "PageWorkers" at bounding box center [831, 256] width 71 height 17
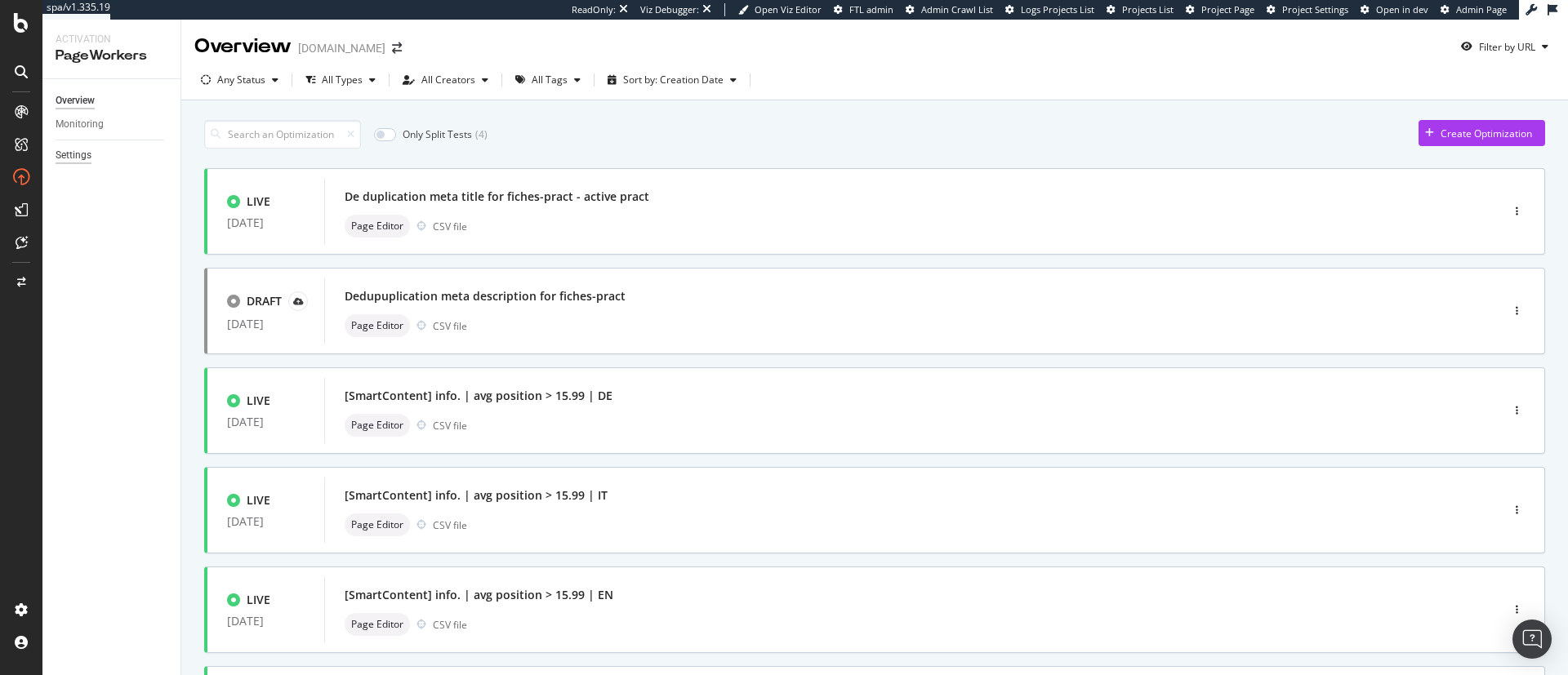
click at [77, 155] on div "Settings" at bounding box center [74, 156] width 36 height 17
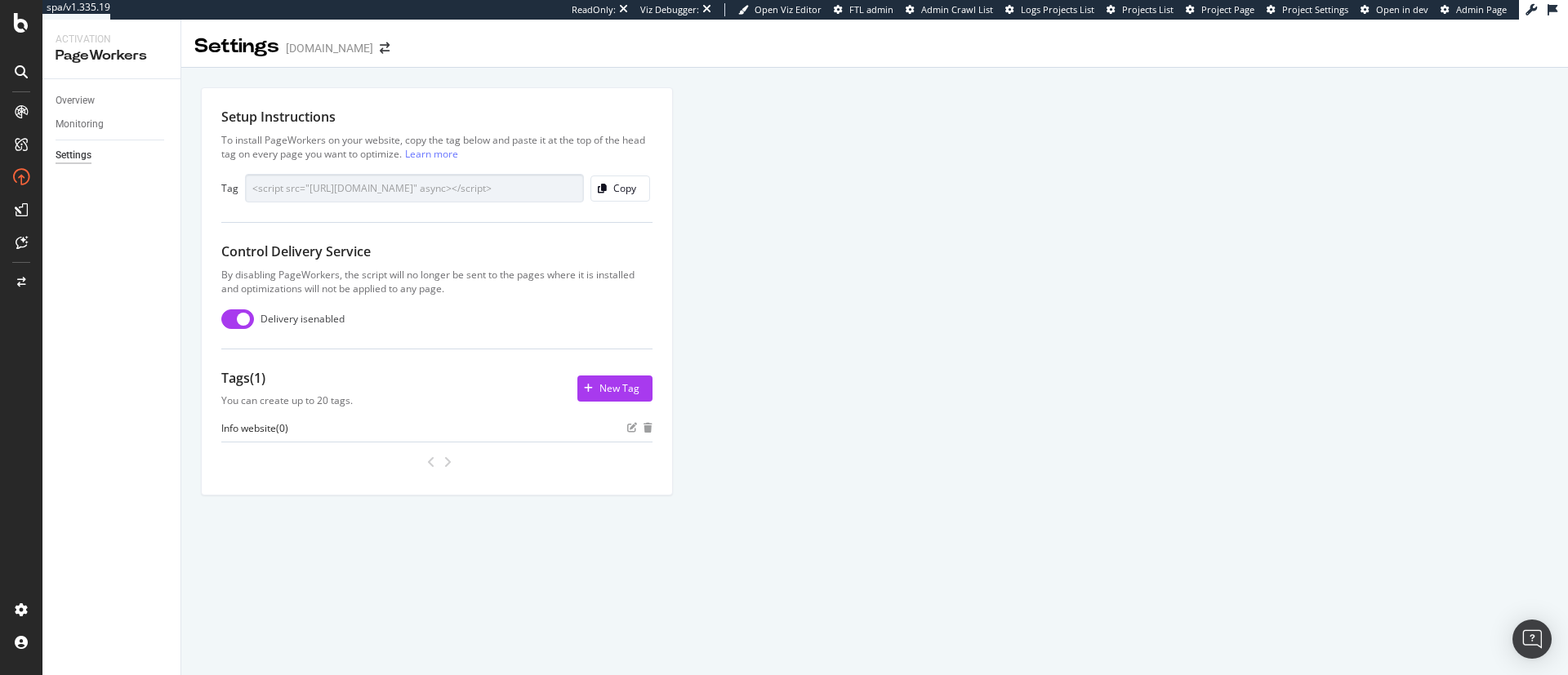
click at [895, 272] on div "Setup Instructions To install PageWorkers on your website, copy the tag below a…" at bounding box center [874, 310] width 1386 height 484
click at [89, 92] on div "Overview" at bounding box center [76, 101] width 39 height 17
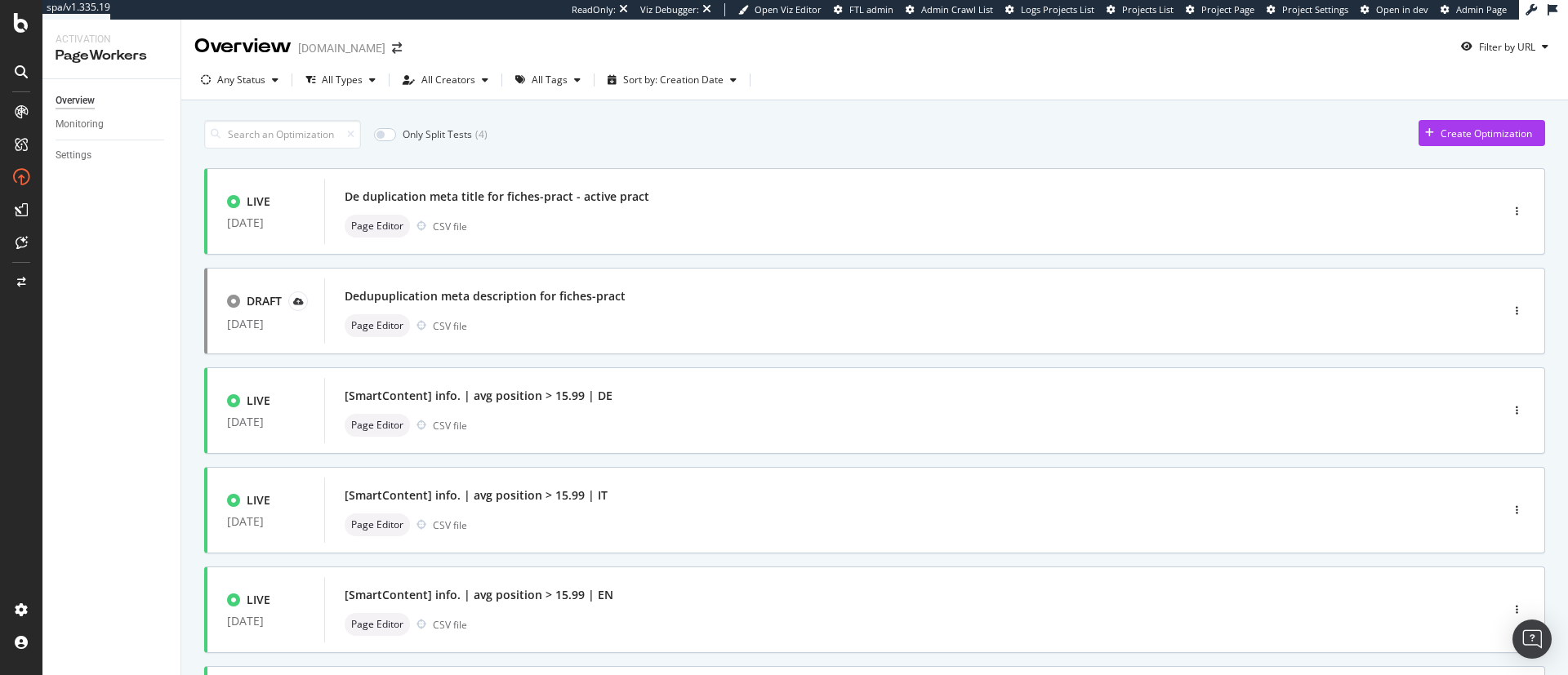
click at [77, 145] on div "Settings" at bounding box center [118, 155] width 125 height 23
click at [76, 148] on div "Settings" at bounding box center [74, 156] width 36 height 17
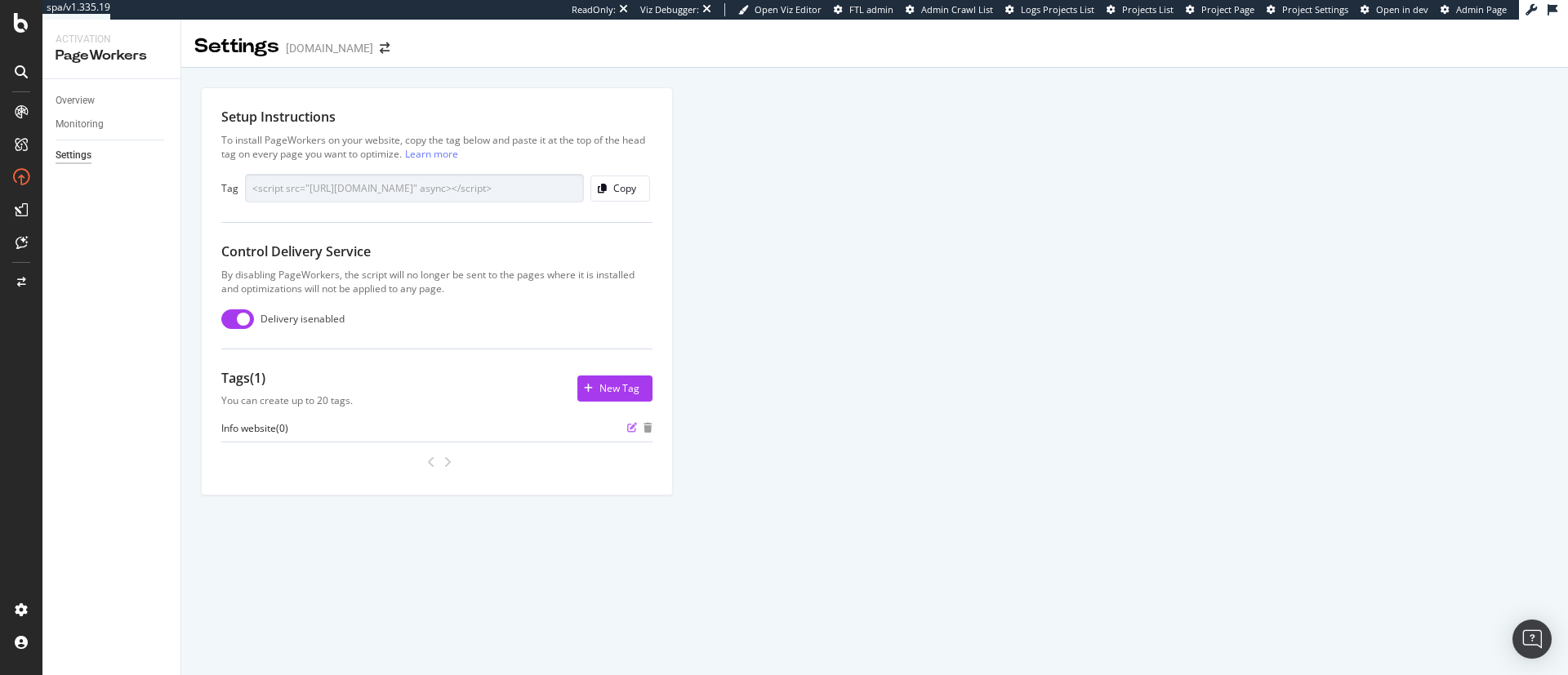
click at [628, 429] on icon "edit" at bounding box center [631, 427] width 10 height 10
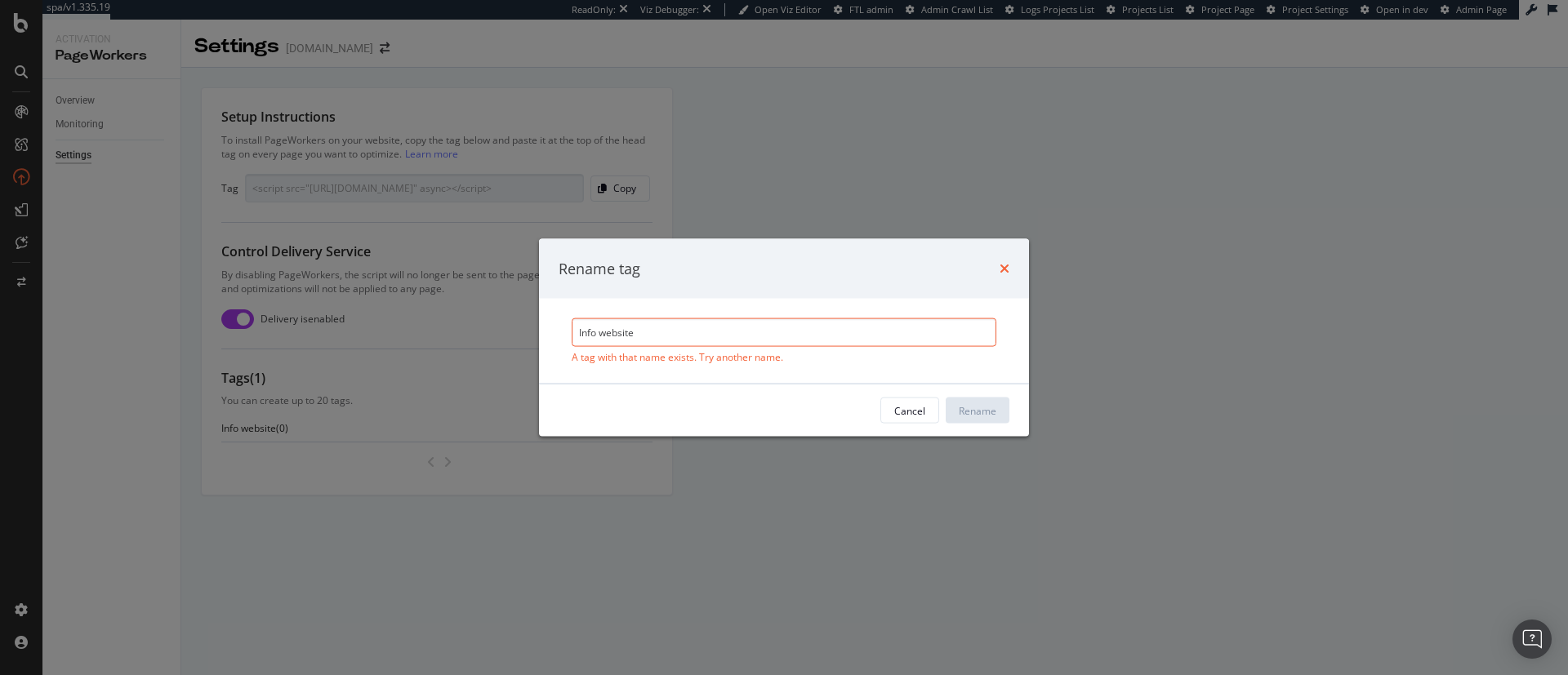
click at [1003, 266] on icon "times" at bounding box center [1004, 269] width 10 height 13
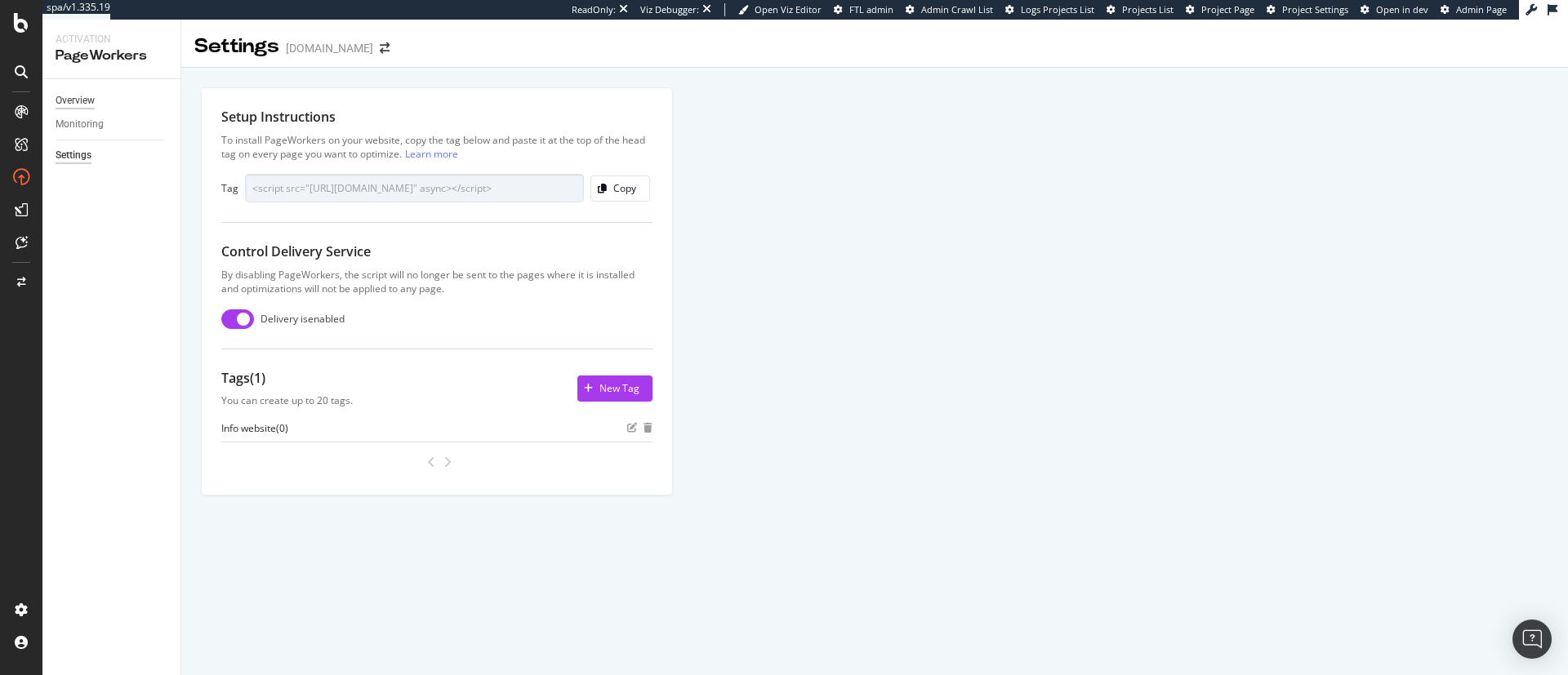
click at [83, 102] on div "Overview" at bounding box center [76, 101] width 39 height 17
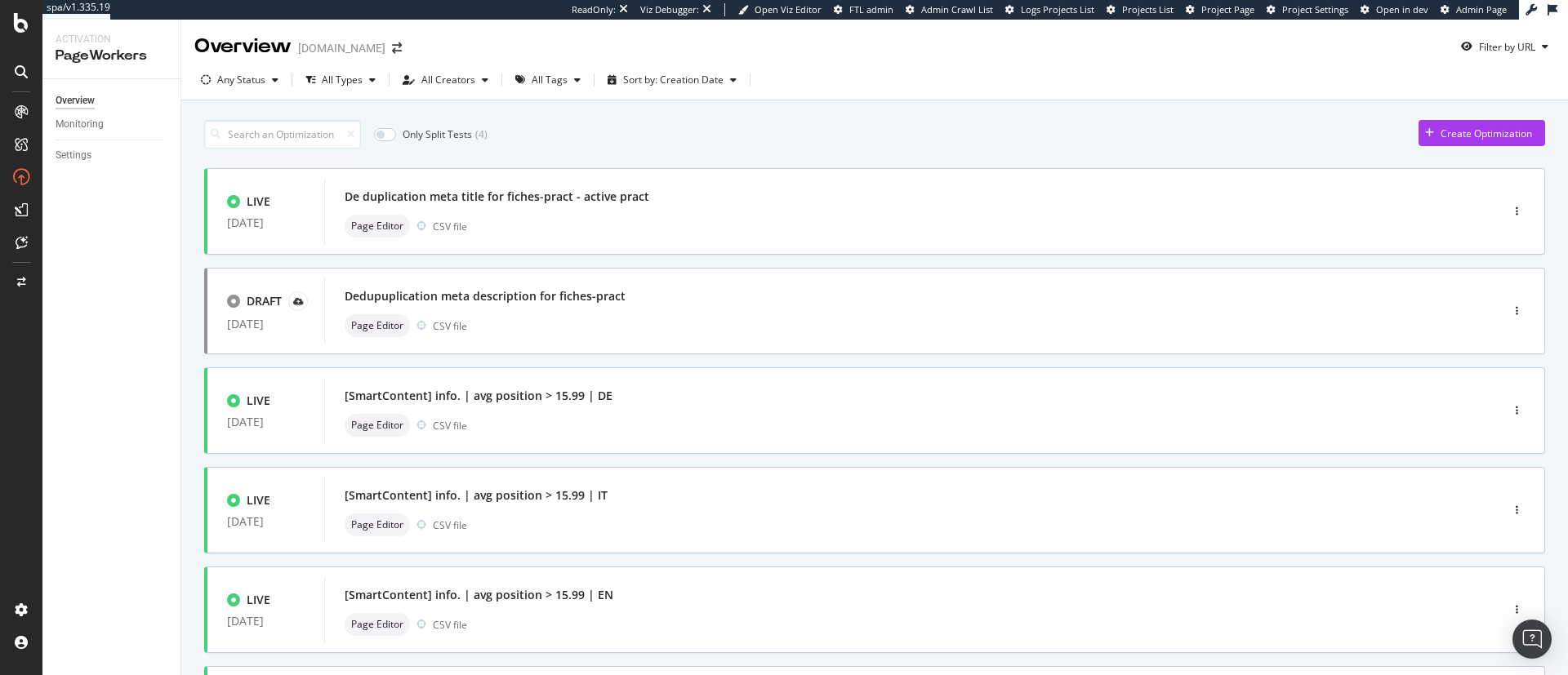
click at [865, 131] on div "Only Split Tests ( 4 ) Create Optimization" at bounding box center [874, 134] width 1340 height 29
click at [534, 82] on div "All Tags" at bounding box center [549, 80] width 36 height 10
click at [840, 137] on div "Only Split Tests ( 4 ) Create Optimization" at bounding box center [874, 134] width 1340 height 29
click at [707, 409] on div "[SmartContent] info. | avg position > 15.99 | DE Page Editor CSV file" at bounding box center [887, 410] width 1086 height 52
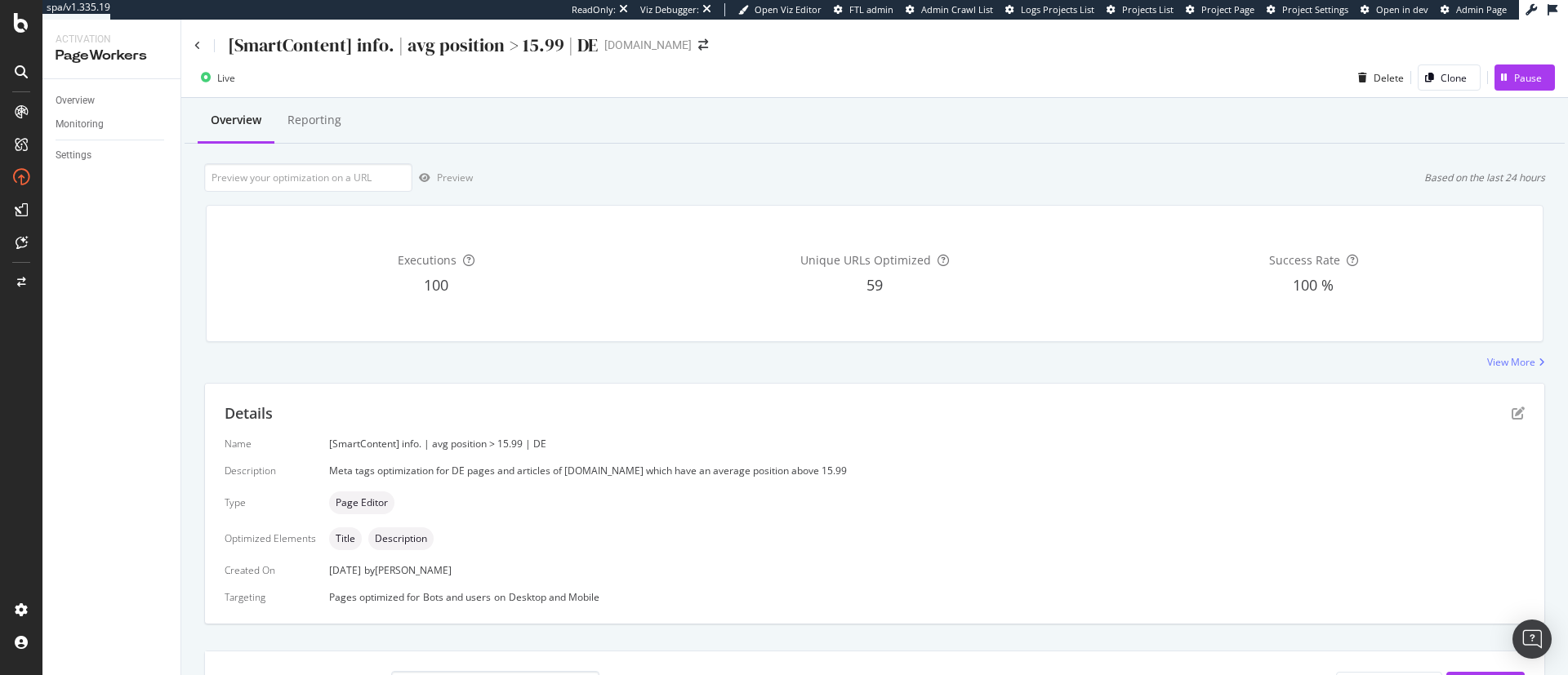
click at [191, 41] on div "[SmartContent] info. | avg position > 15.99 | DE onedoc.ch" at bounding box center [874, 38] width 1386 height 38
click at [198, 46] on icon at bounding box center [197, 46] width 7 height 10
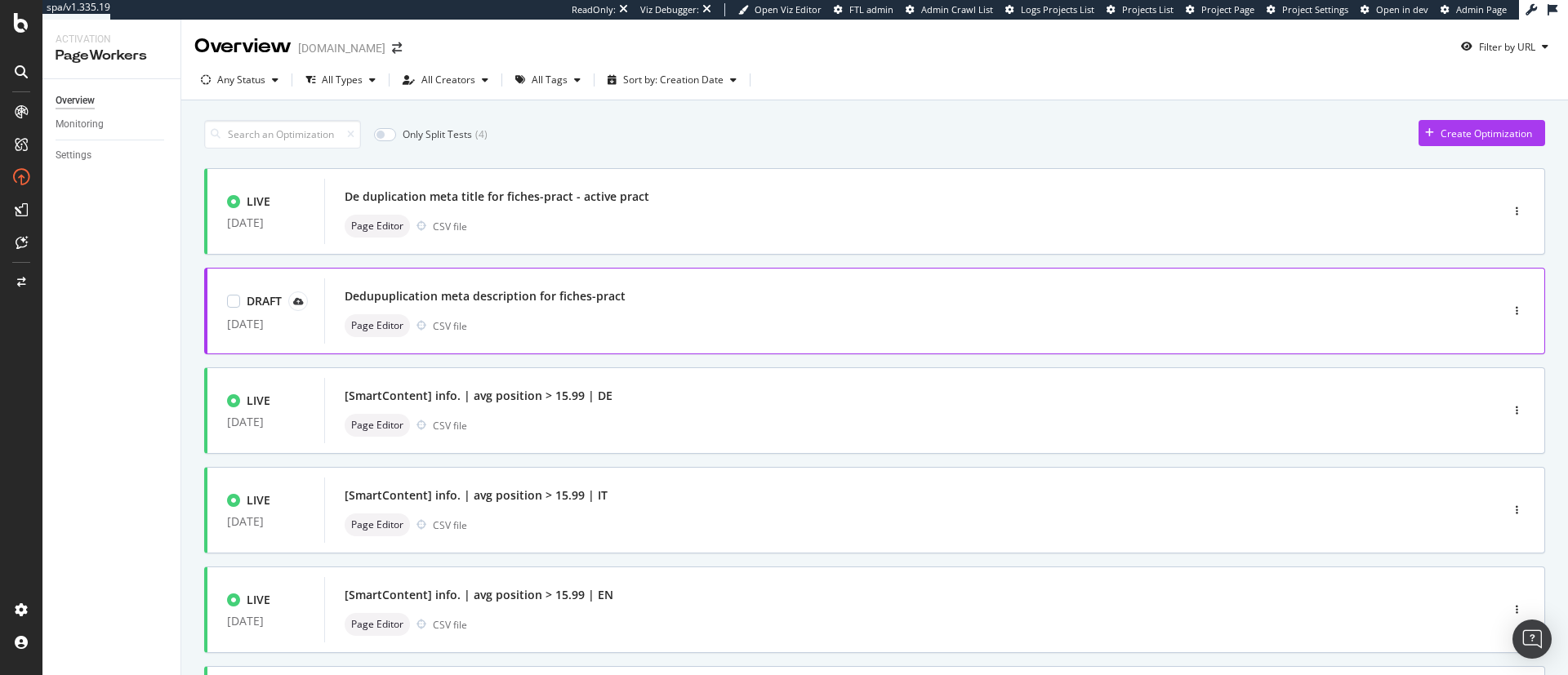
scroll to position [581, 0]
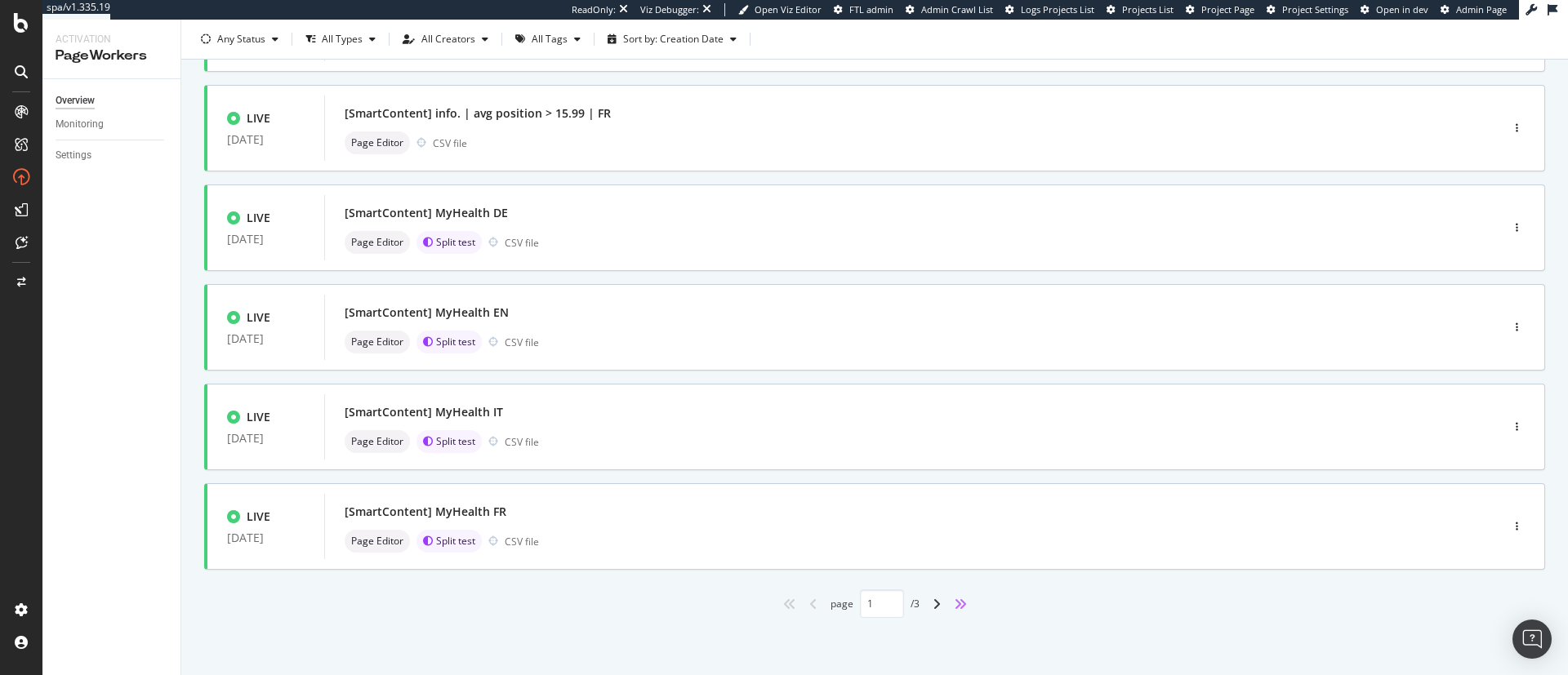
click at [953, 605] on icon "angles-right" at bounding box center [960, 604] width 13 height 13
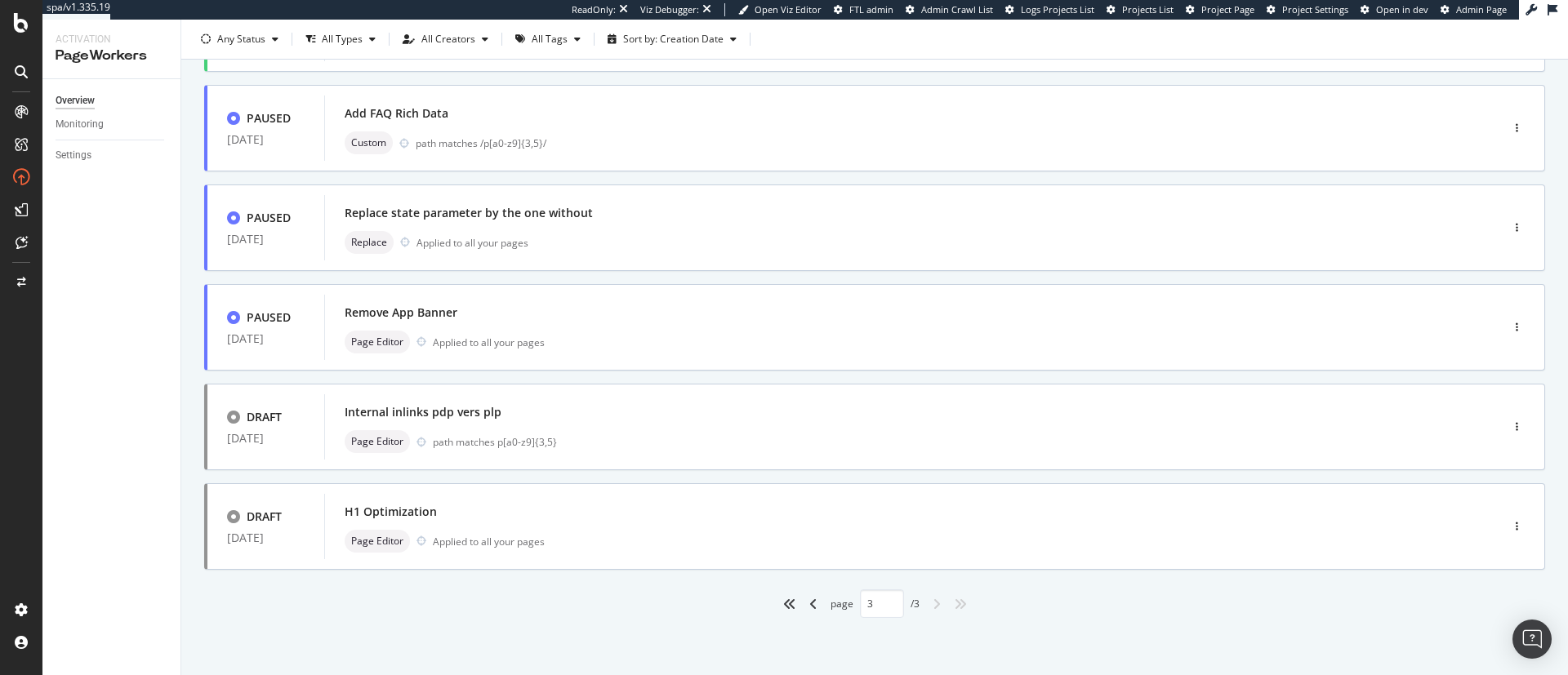
type input "3"
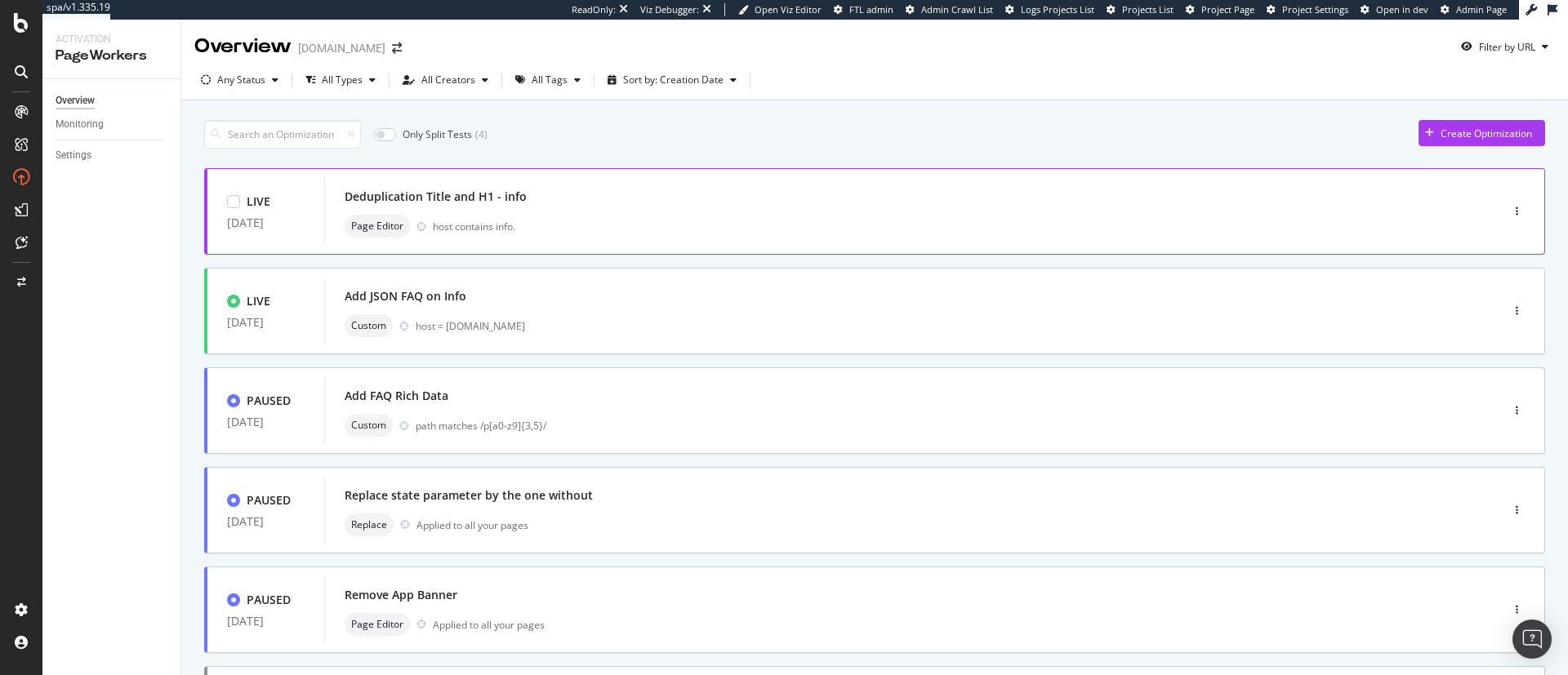
click at [1062, 210] on div "Deduplication Title and H1 - info Page Editor host contains info." at bounding box center [887, 212] width 1086 height 52
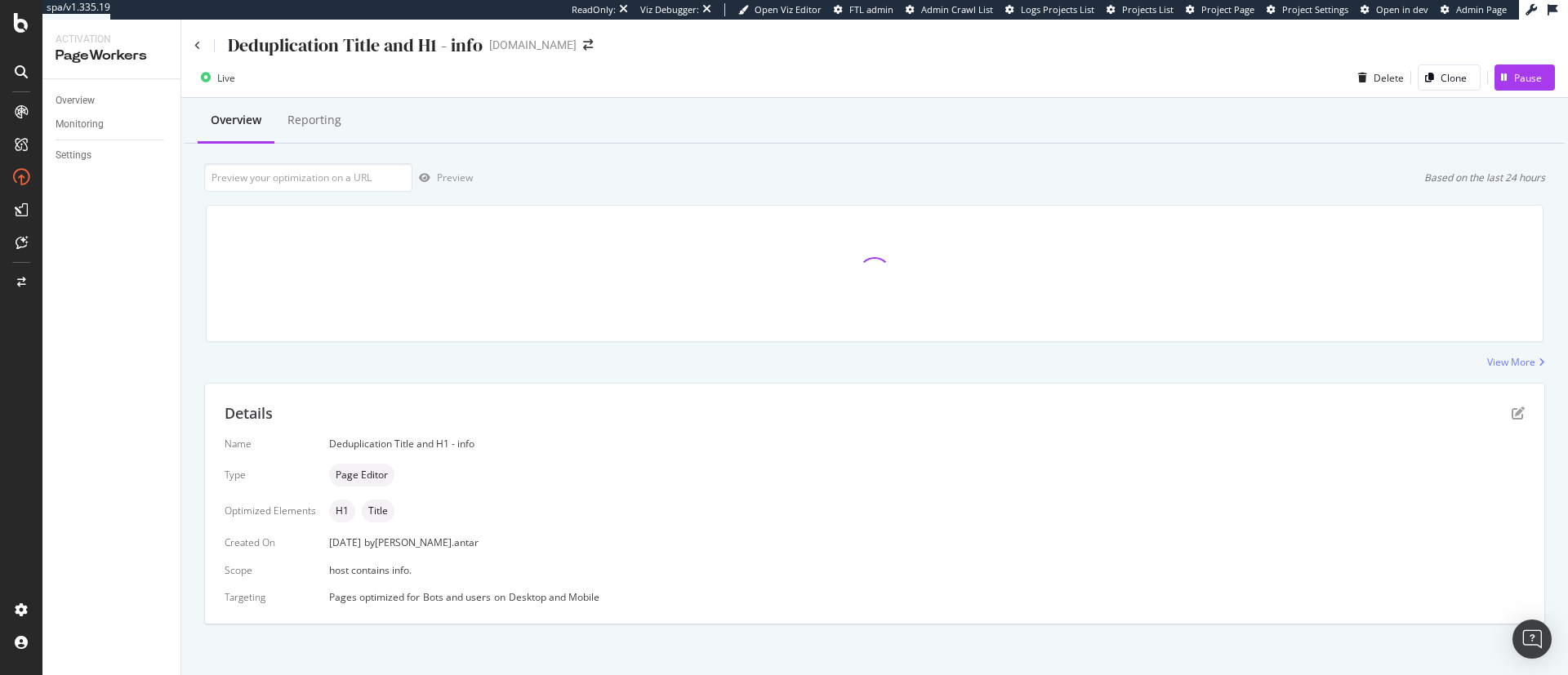
scroll to position [7, 0]
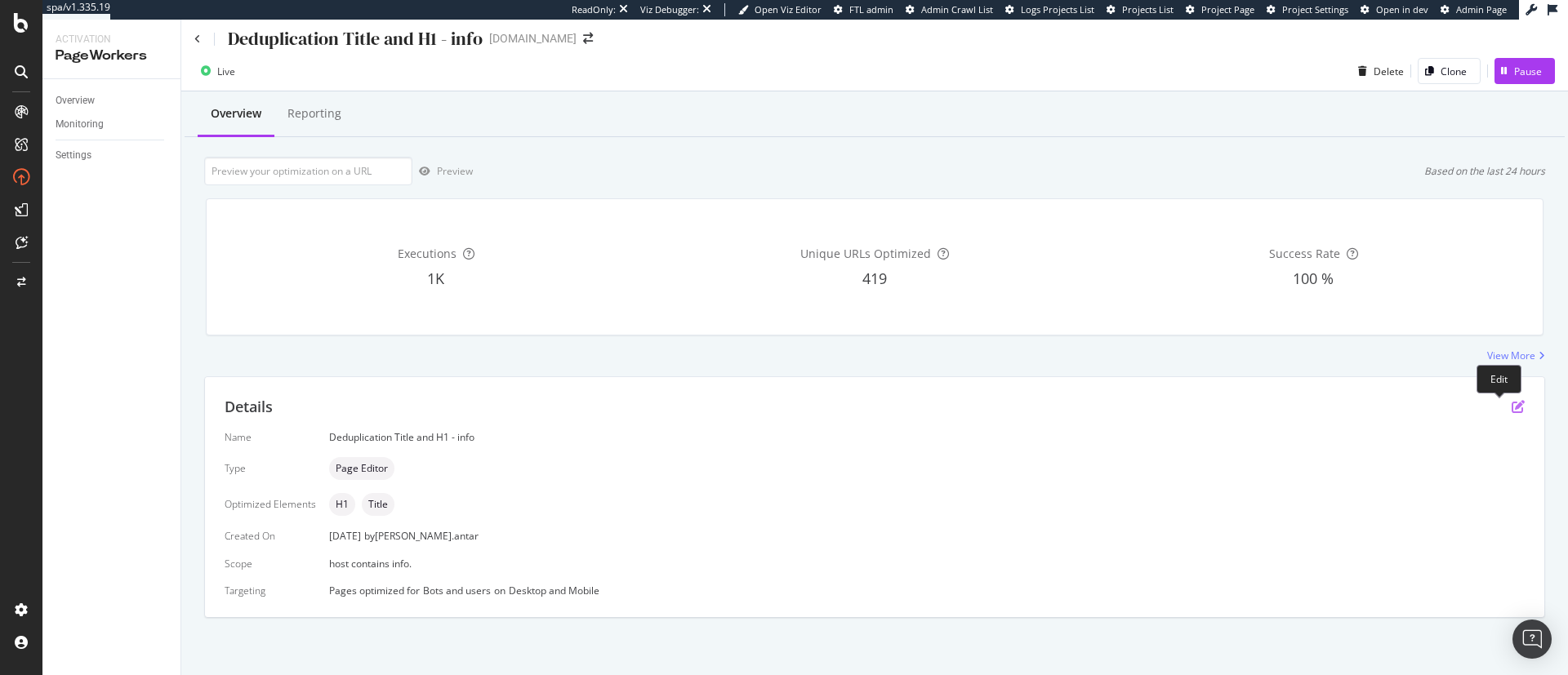
click at [1511, 403] on icon "pen-to-square" at bounding box center [1518, 406] width 13 height 13
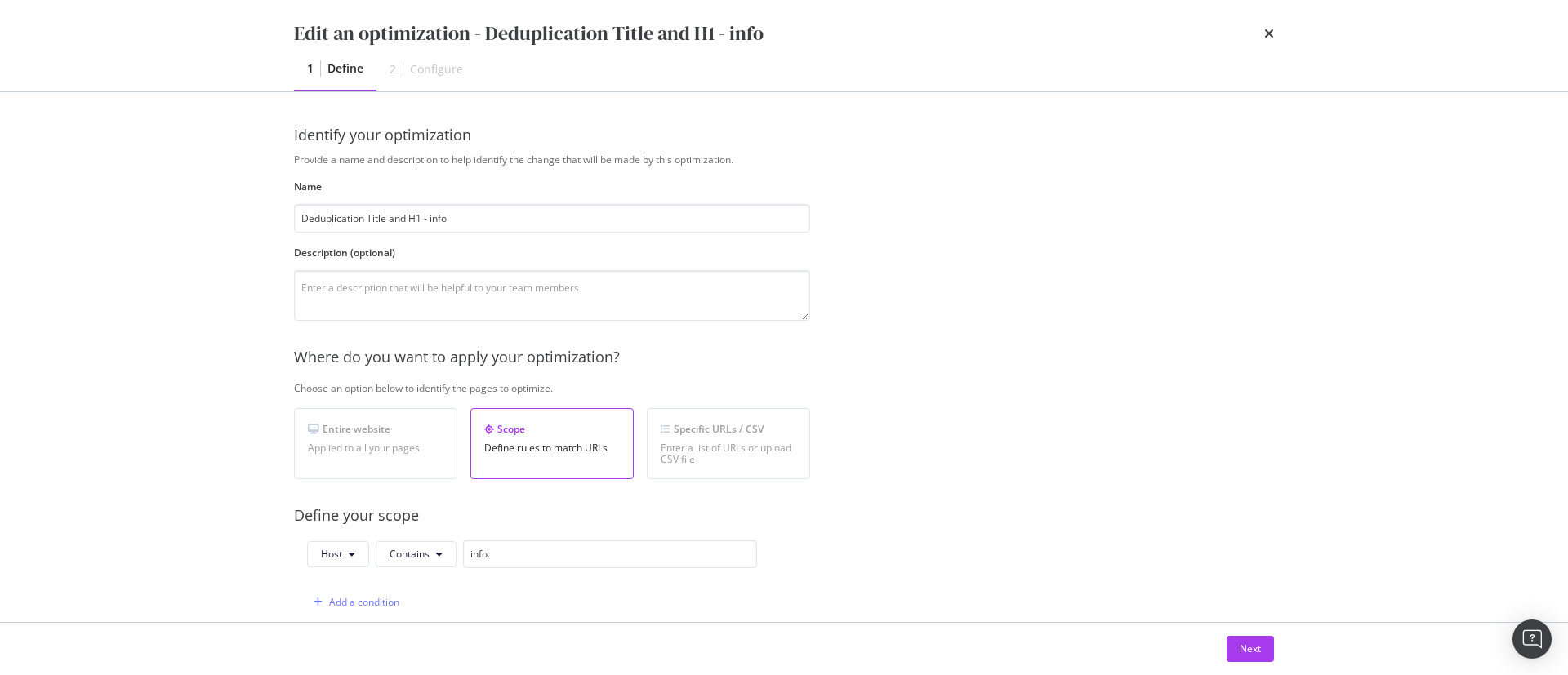
scroll to position [347, 0]
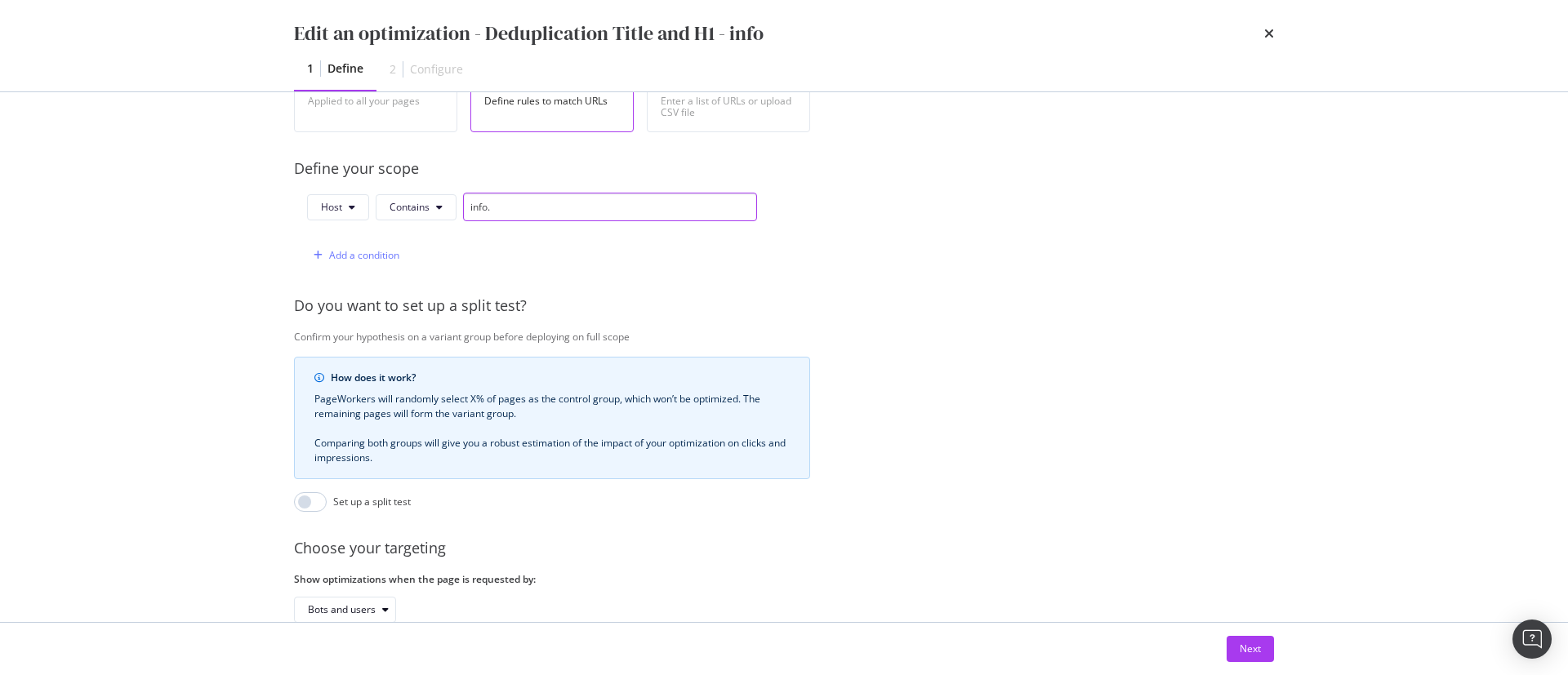
click at [518, 213] on input "info." at bounding box center [609, 207] width 294 height 29
click at [580, 250] on div "Add a condition" at bounding box center [532, 255] width 450 height 29
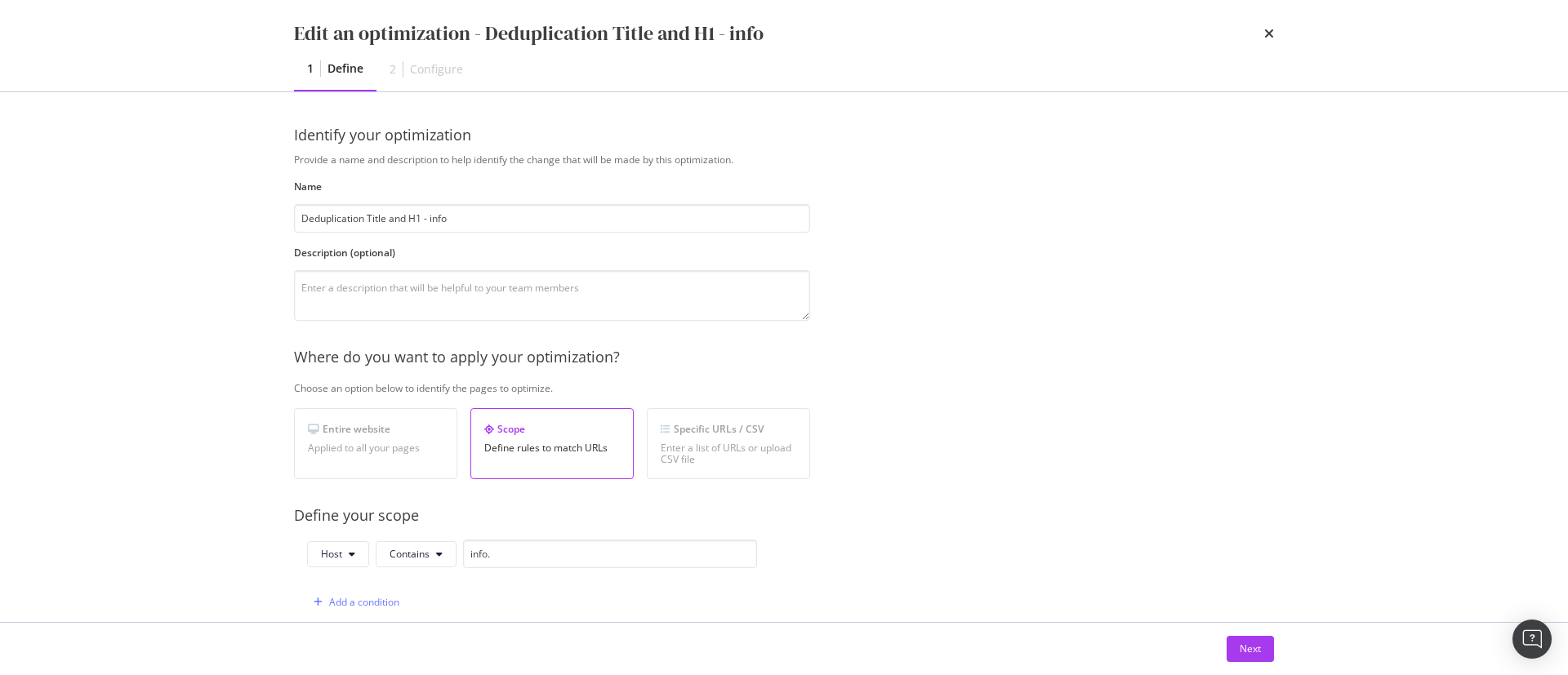
scroll to position [237, 0]
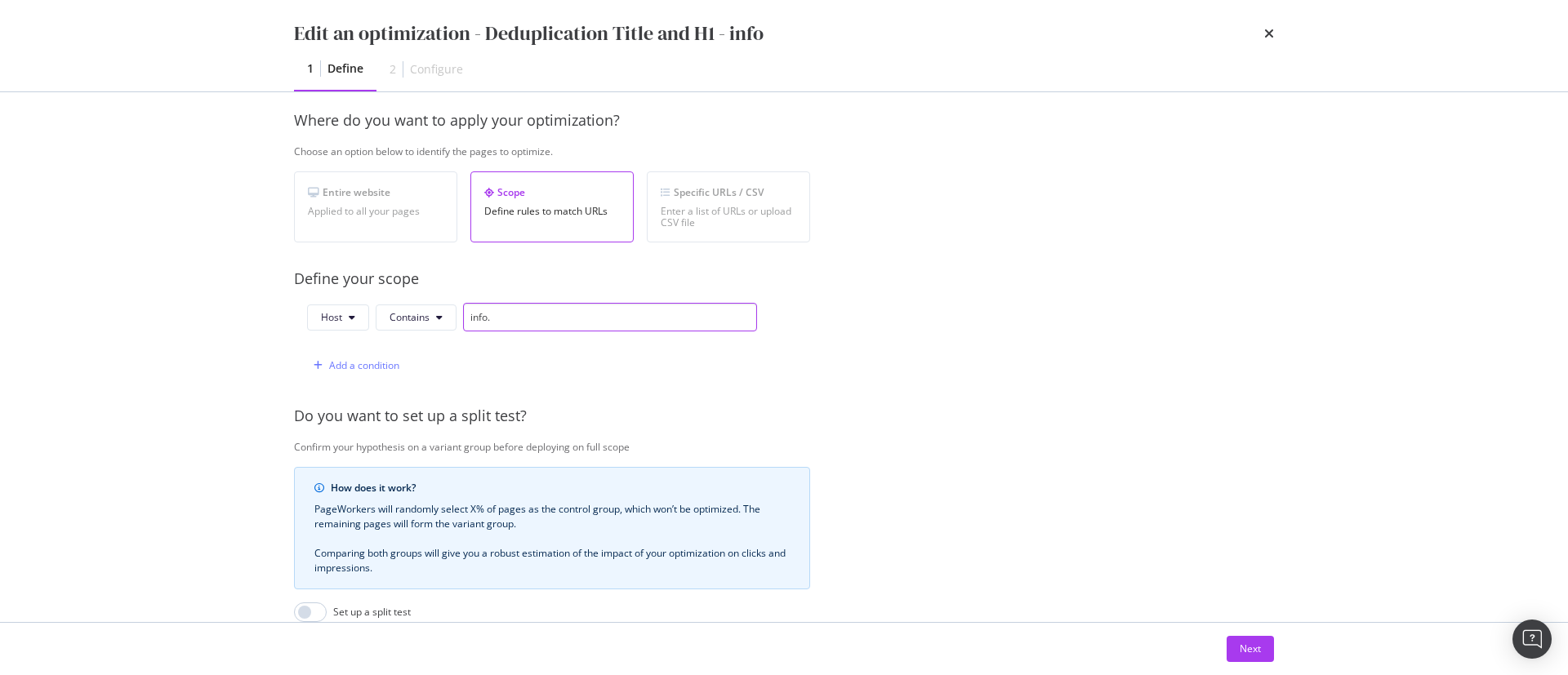
click at [517, 311] on input "info." at bounding box center [609, 317] width 294 height 29
type input "info.onedoc.ch"
click at [829, 355] on div "Provide a name and description to help identify the change that will be made by…" at bounding box center [784, 356] width 979 height 881
click at [1266, 30] on icon "times" at bounding box center [1269, 34] width 10 height 13
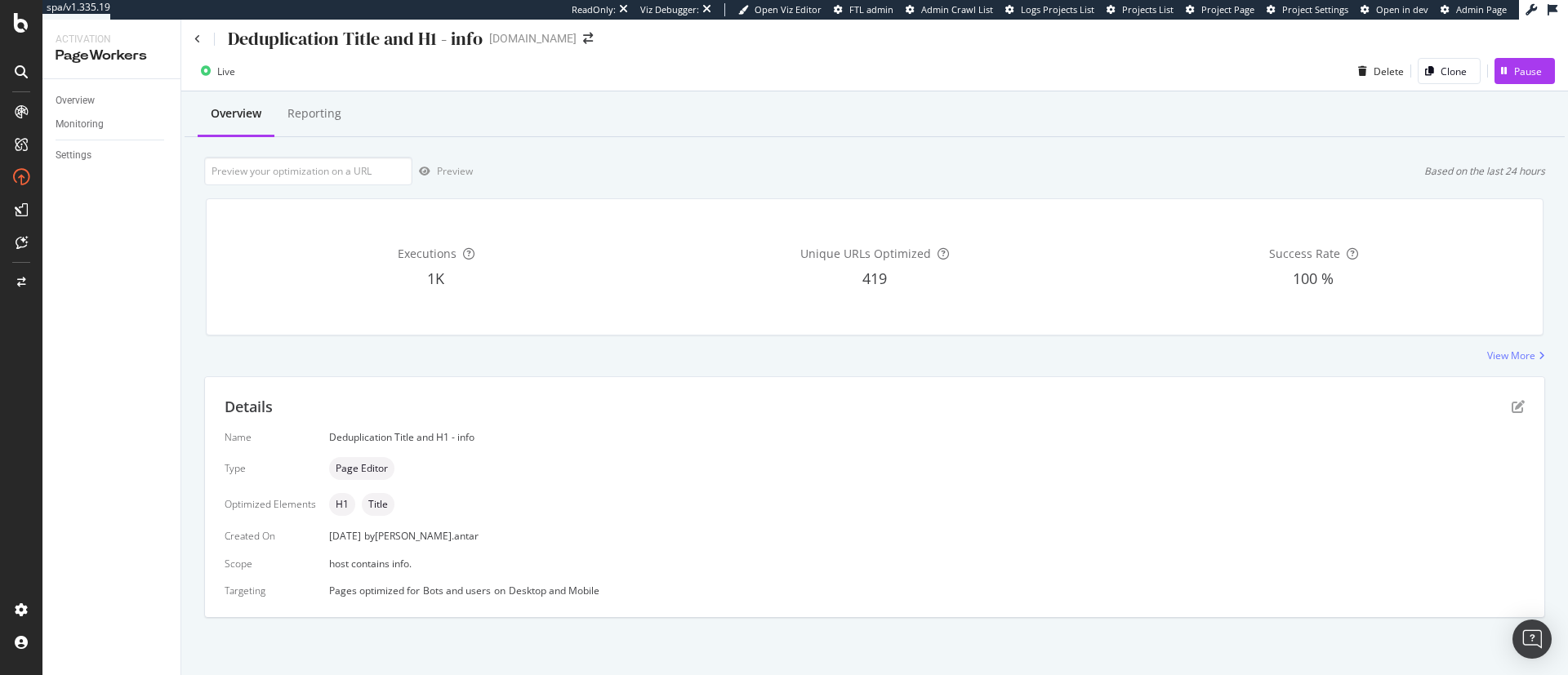
click at [841, 364] on div "Overview Reporting Preview Based on the last 24 hours Executions 1K Unique URLs…" at bounding box center [874, 382] width 1386 height 583
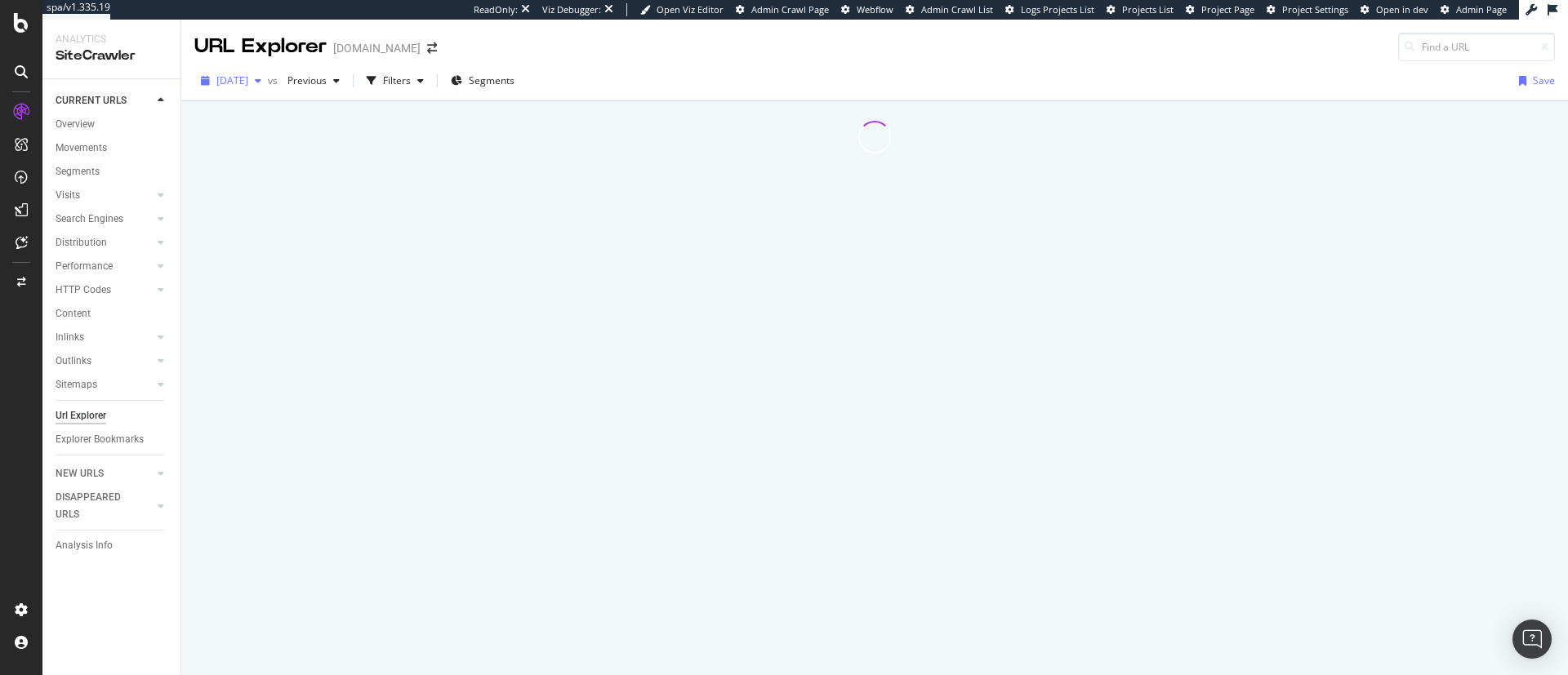
click at [257, 90] on div "2025 Aug. 8th" at bounding box center [230, 81] width 74 height 24
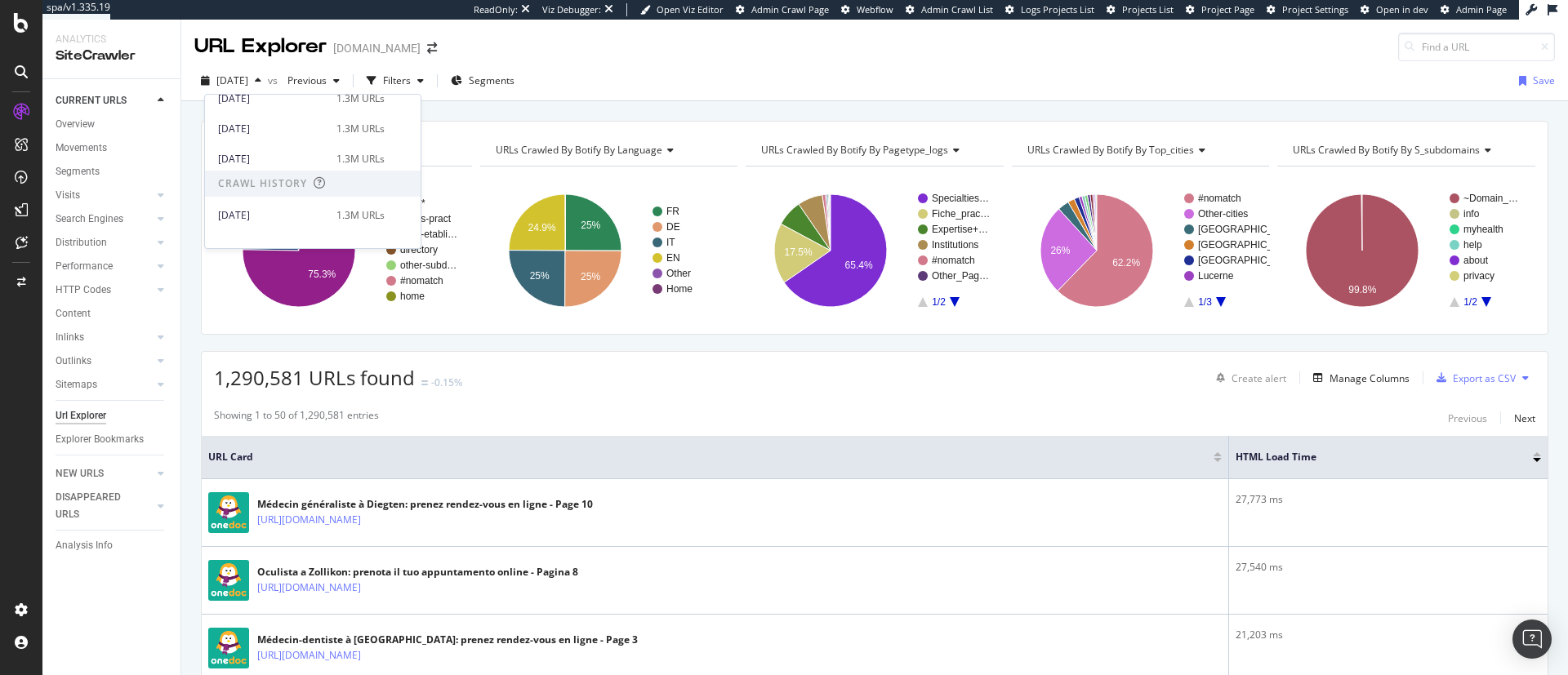
scroll to position [350, 0]
click at [285, 175] on div "2025 Mar. 28th" at bounding box center [272, 179] width 108 height 15
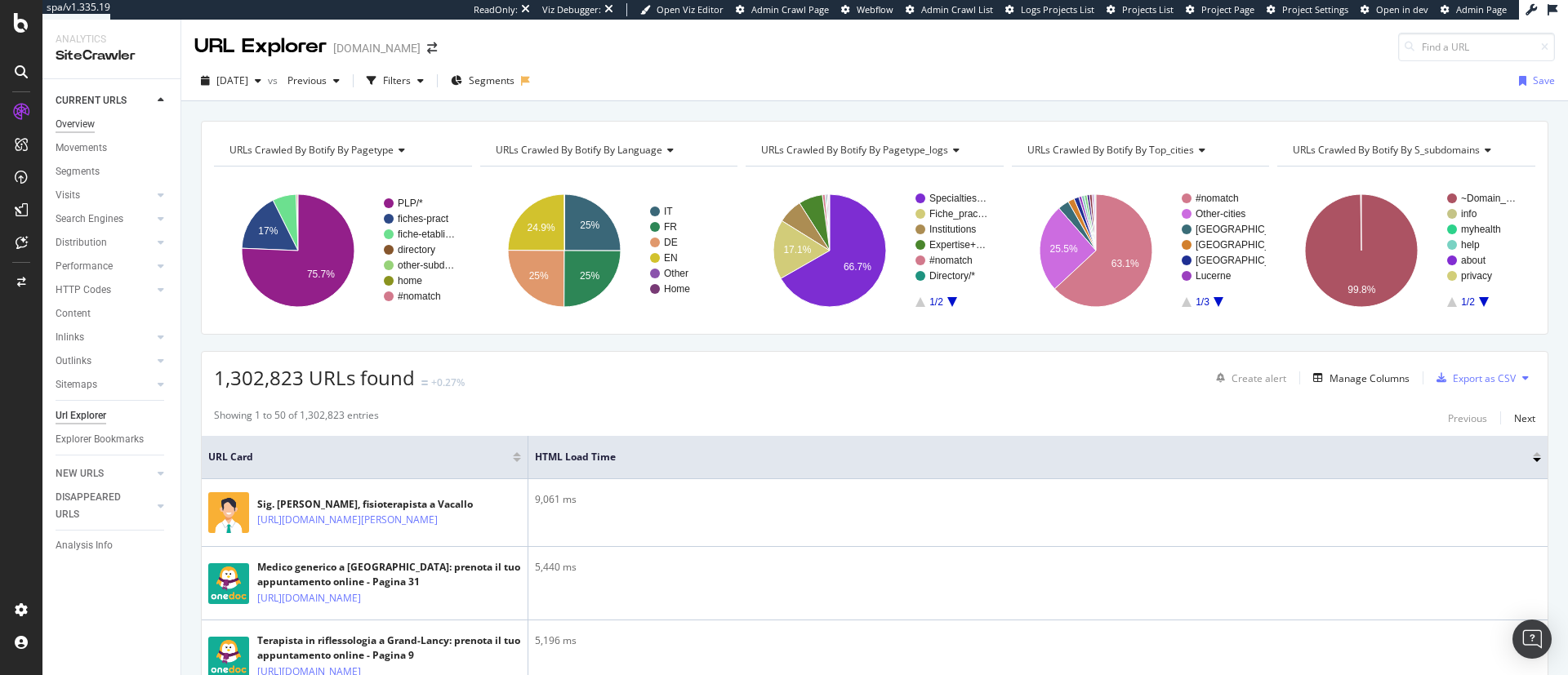
click at [58, 125] on div "Overview" at bounding box center [76, 124] width 39 height 17
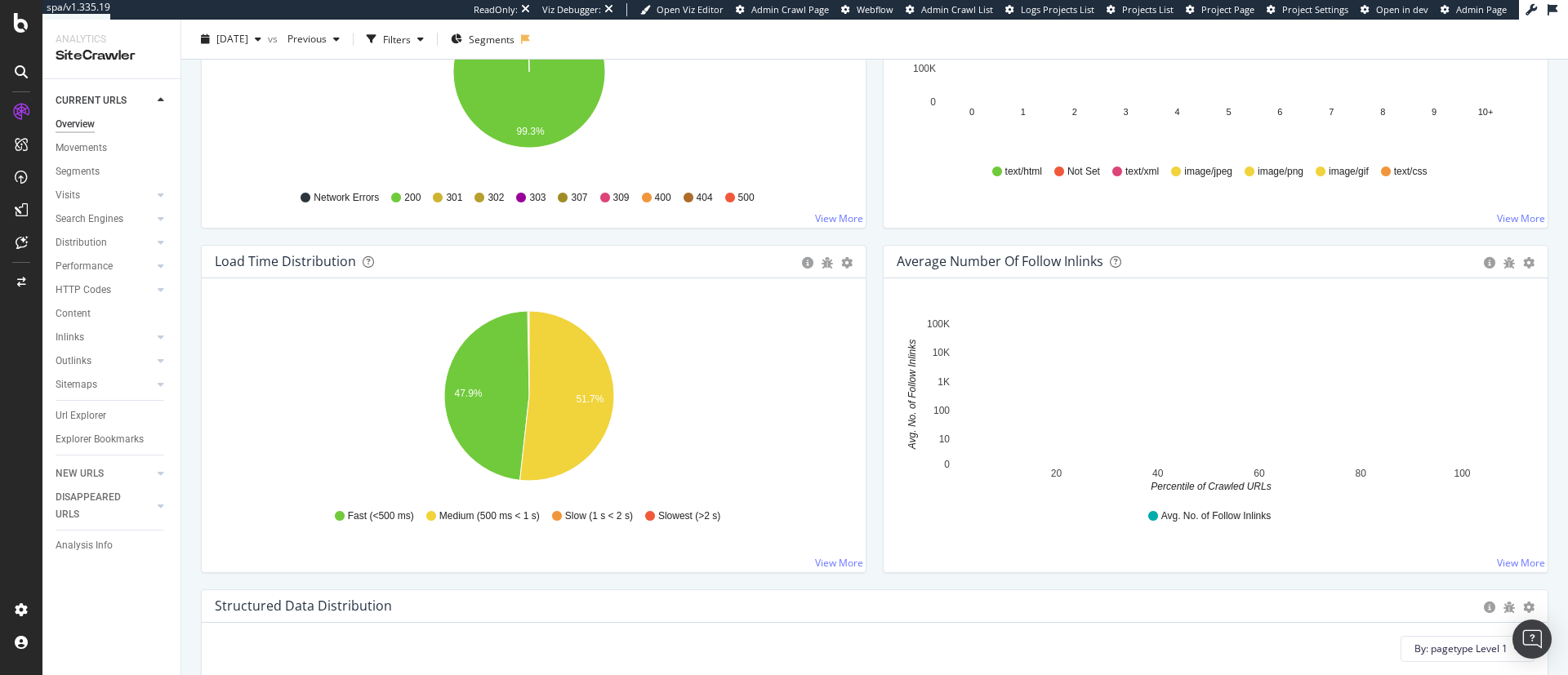
scroll to position [1051, 0]
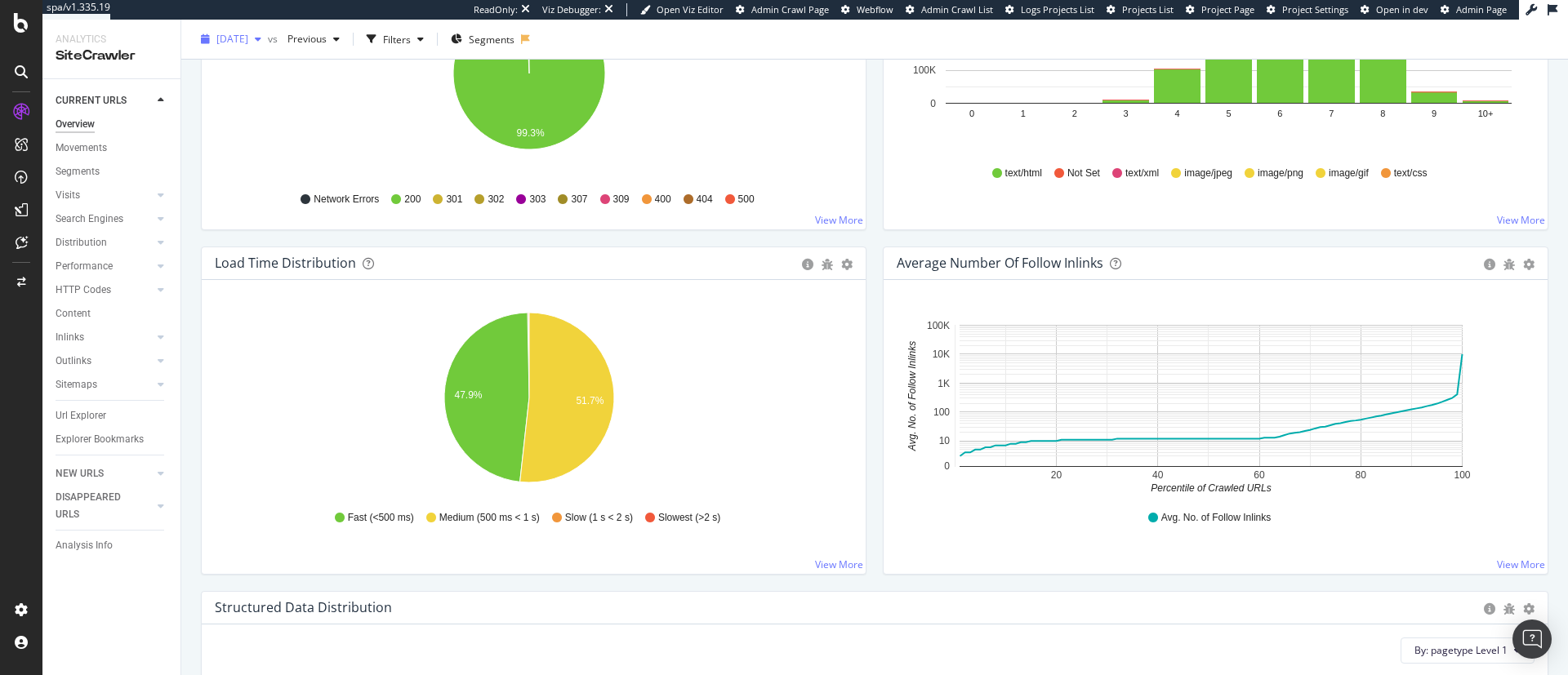
click at [248, 42] on span "2025 Mar. 28th" at bounding box center [232, 38] width 32 height 14
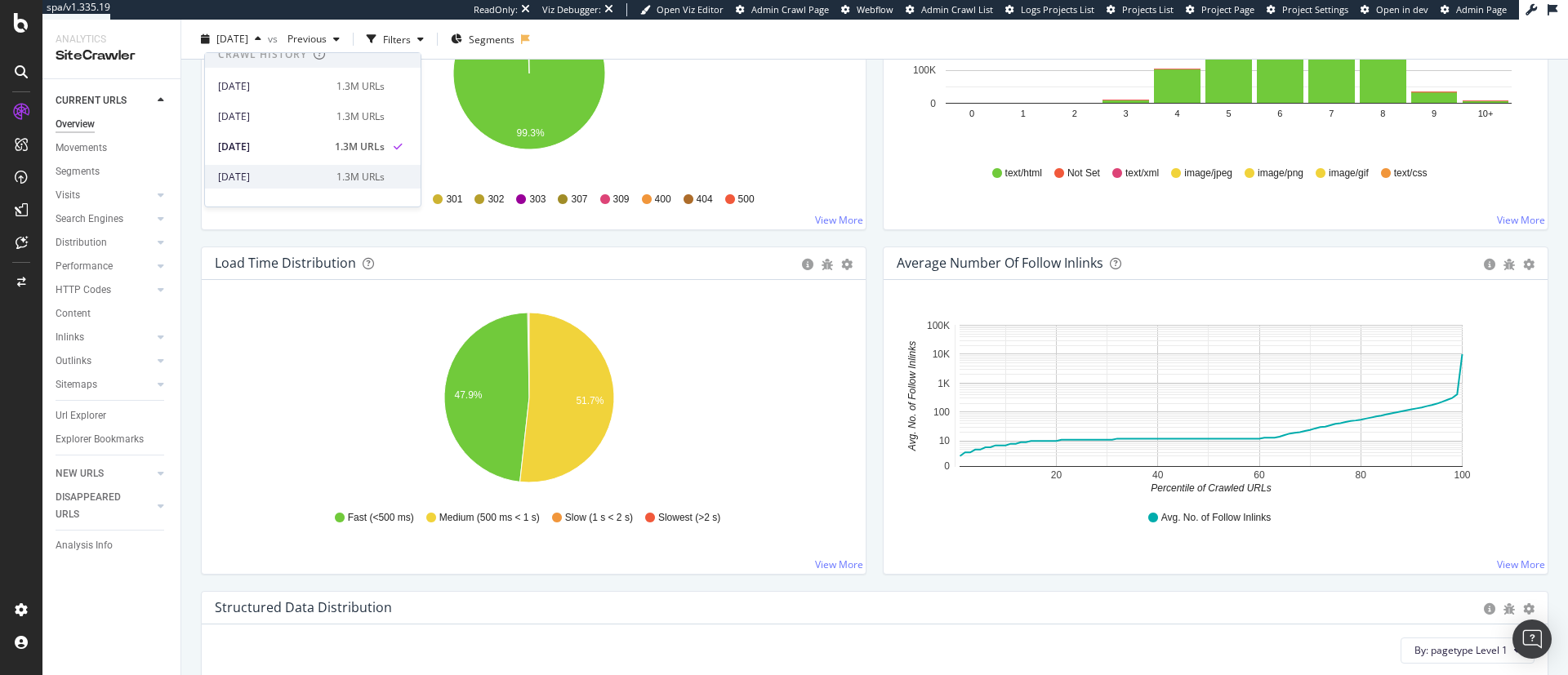
click at [284, 171] on div "2025 Feb. 21st" at bounding box center [272, 177] width 108 height 15
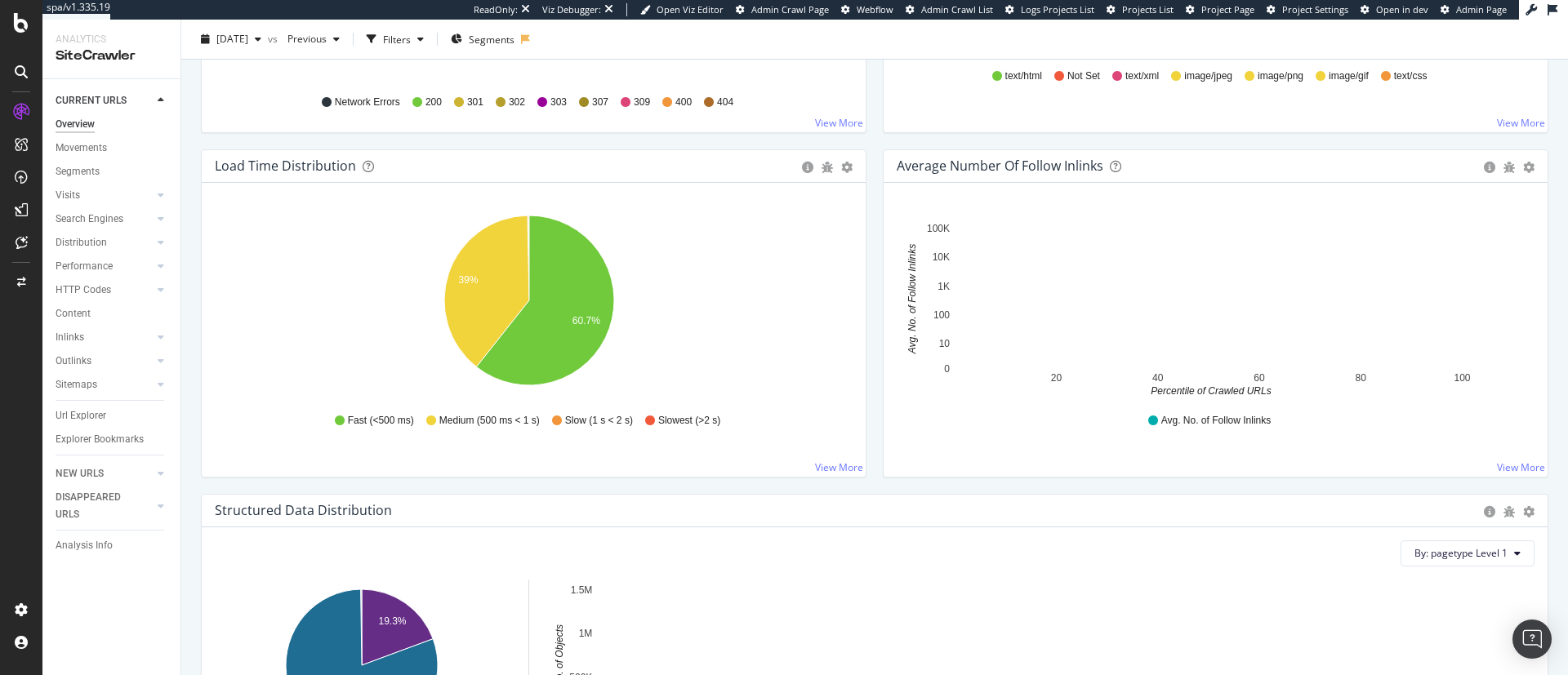
scroll to position [1149, 0]
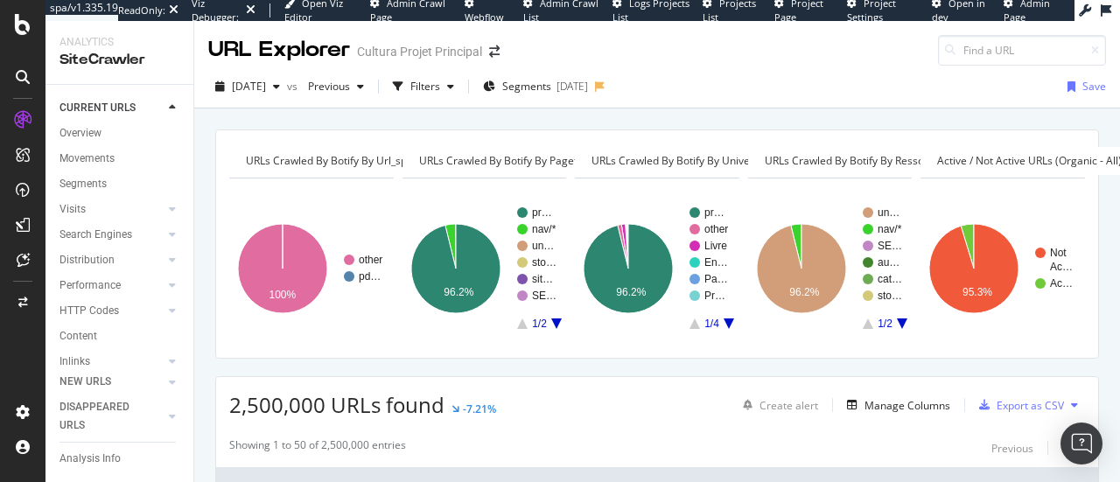
click at [697, 81] on div "[DATE] vs Previous Filters Segments [DATE] Save" at bounding box center [657, 90] width 926 height 35
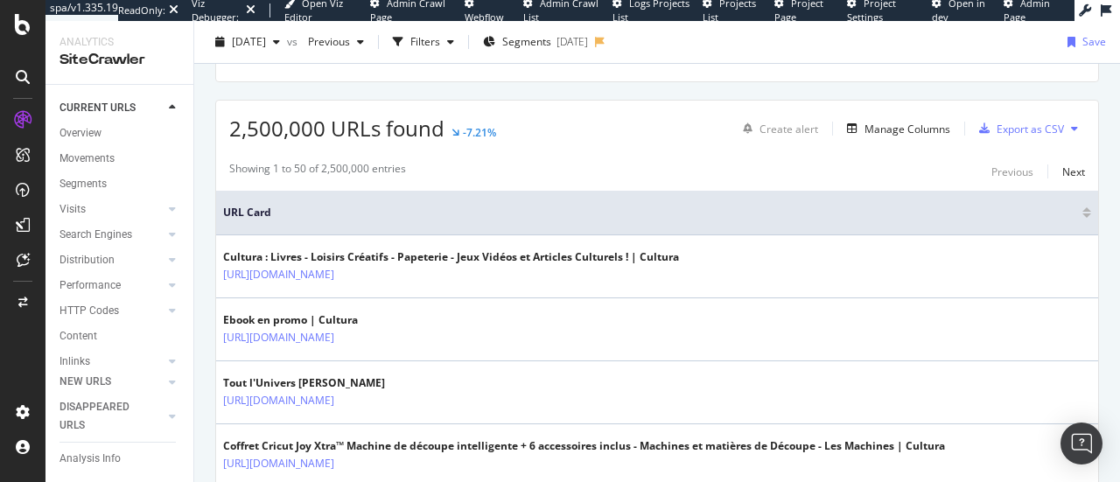
scroll to position [307, 0]
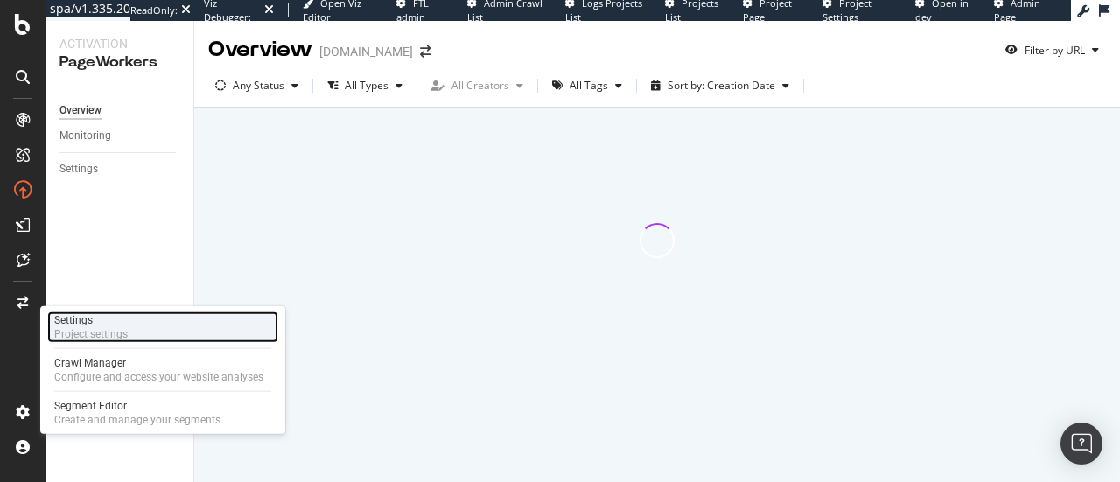
click at [103, 325] on div "Settings" at bounding box center [91, 320] width 74 height 14
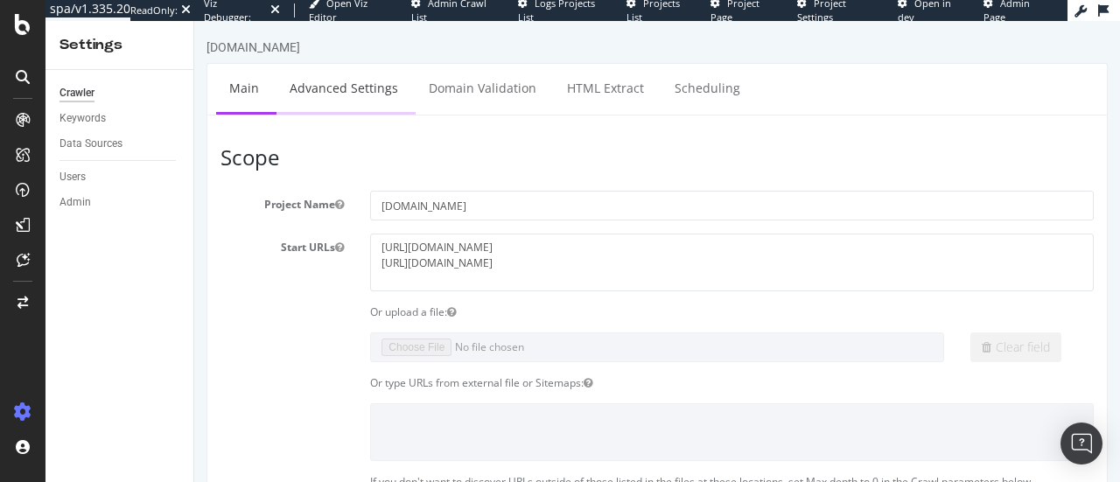
click at [350, 85] on link "Advanced Settings" at bounding box center [344, 88] width 135 height 48
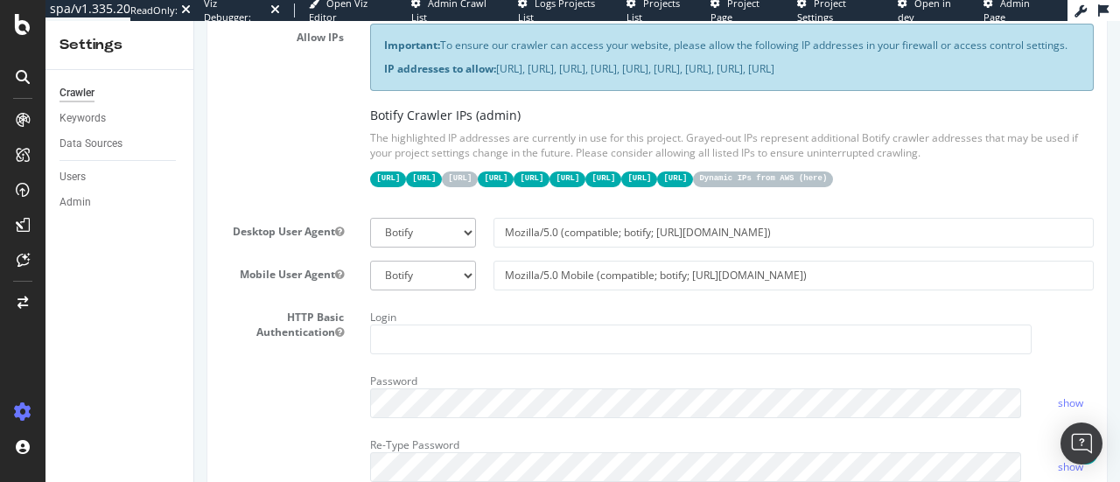
scroll to position [388, 0]
type input "jenny.ren as carmand"
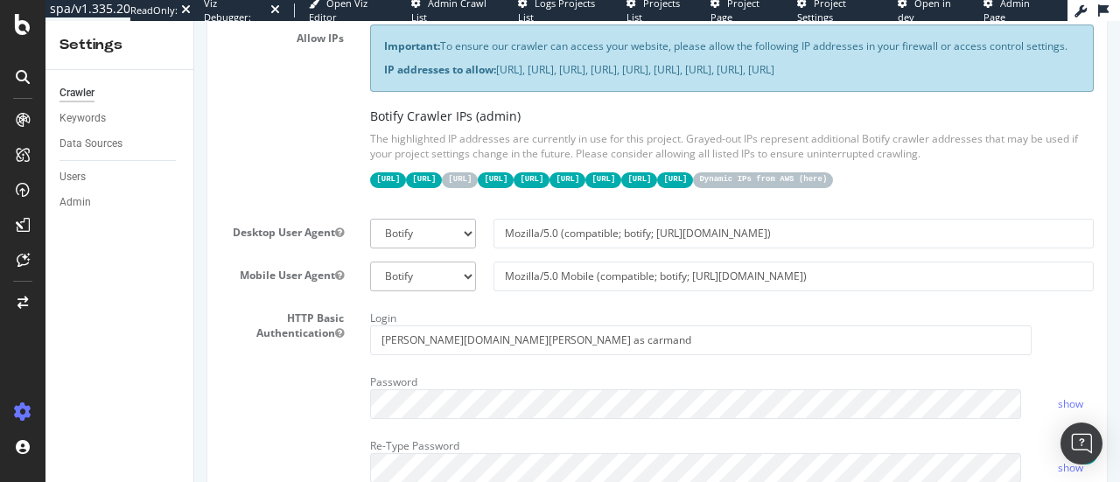
drag, startPoint x: 580, startPoint y: 80, endPoint x: 692, endPoint y: 96, distance: 112.4
click at [692, 77] on p "IP addresses to allow: 31.41.37.0/24, 44.206.2.192/26, 15.235.106.96/27, 52.6.2…" at bounding box center [732, 69] width 696 height 15
click at [699, 123] on h5 "Botify Crawler IPs (admin)" at bounding box center [732, 115] width 724 height 13
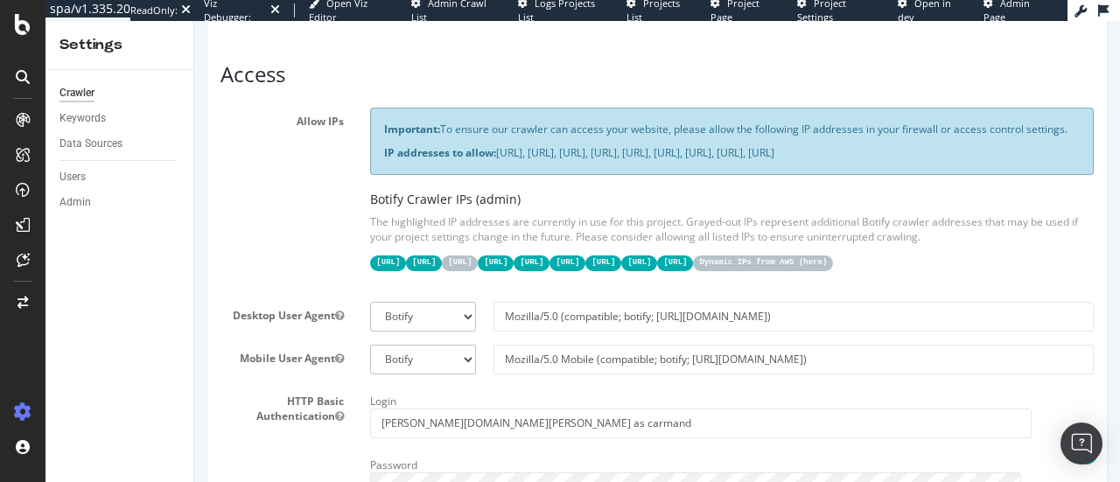
scroll to position [301, 0]
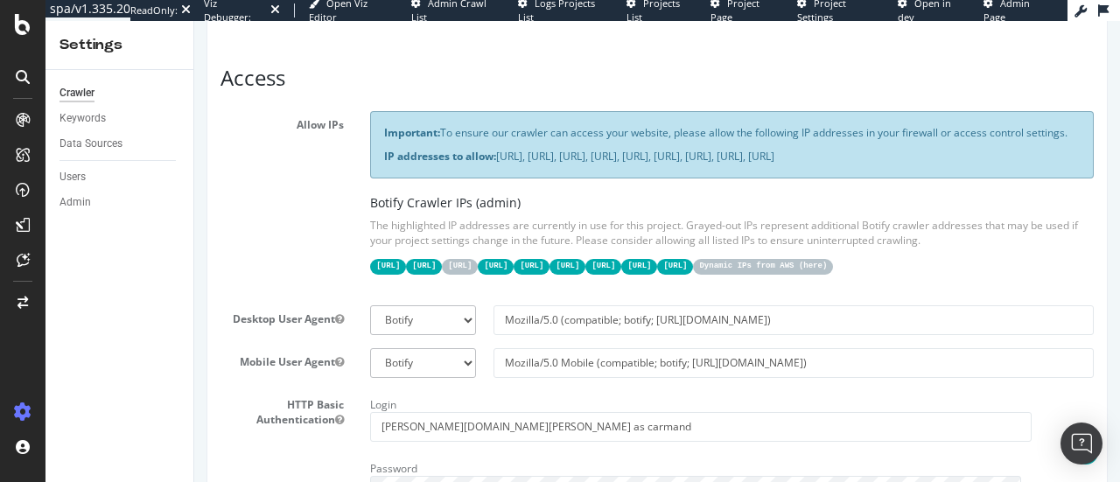
drag, startPoint x: 497, startPoint y: 172, endPoint x: 667, endPoint y: 182, distance: 170.1
click at [667, 164] on p "IP addresses to allow: 31.41.37.0/24, 44.206.2.192/26, 15.235.106.96/27, 52.6.2…" at bounding box center [732, 156] width 696 height 15
copy p "31.41.37.0/24, 44.206.2.192/26, 15.235.106.96/27, 52.6.26.195/32, 52.203.178.22…"
click at [903, 132] on p "Important: To ensure our crawler can access your website, please allow the foll…" at bounding box center [732, 132] width 696 height 15
click at [804, 270] on link "here" at bounding box center [813, 266] width 19 height 9
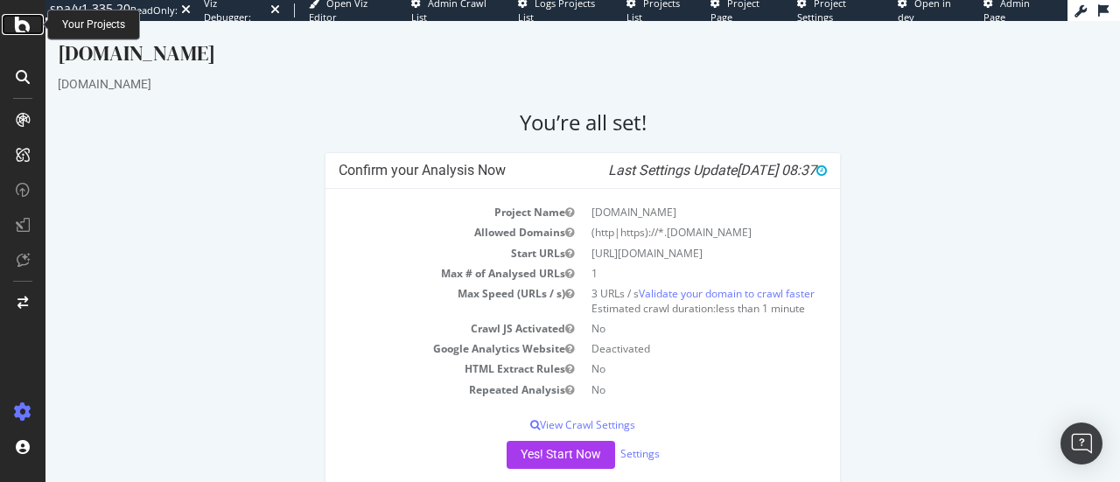
click at [27, 18] on icon at bounding box center [23, 24] width 16 height 21
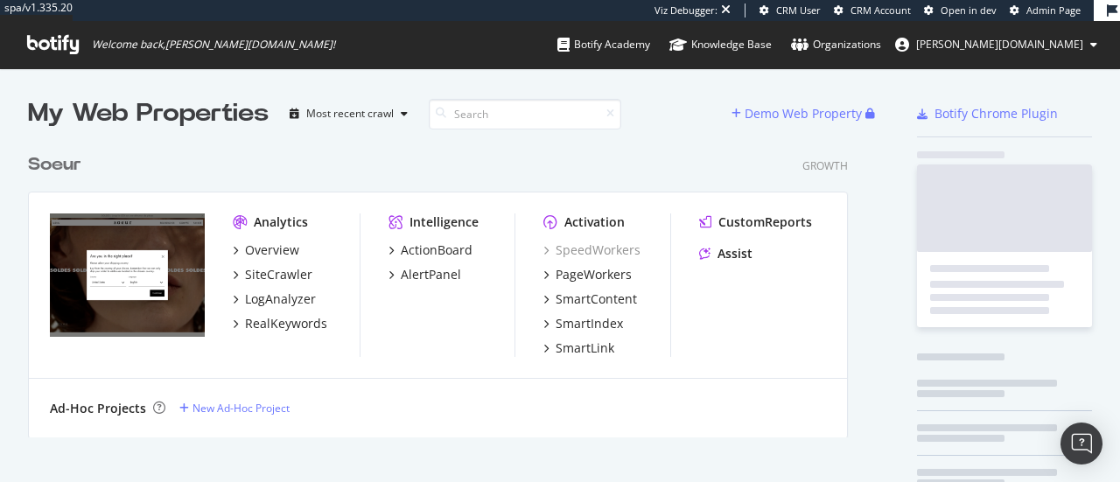
scroll to position [292, 820]
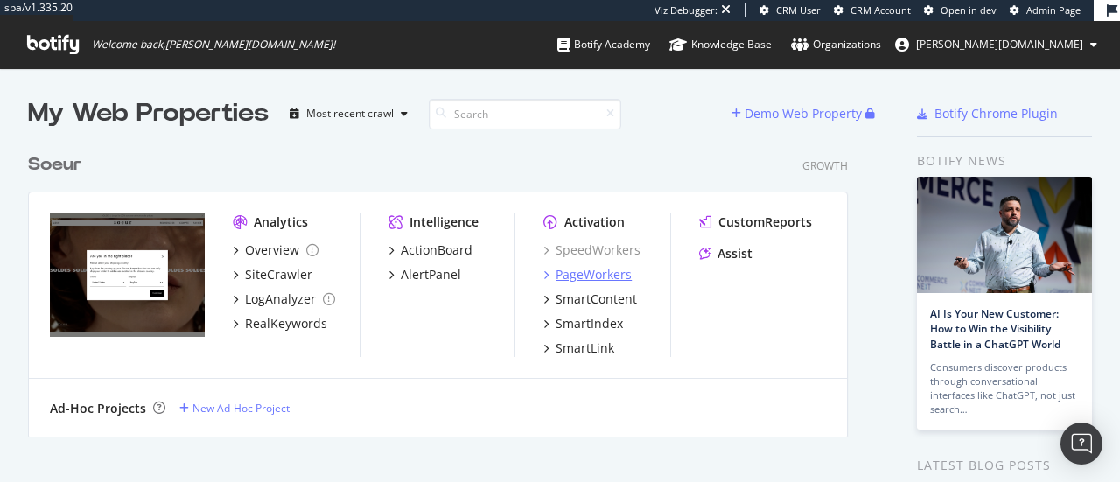
click at [565, 277] on div "PageWorkers" at bounding box center [594, 275] width 76 height 18
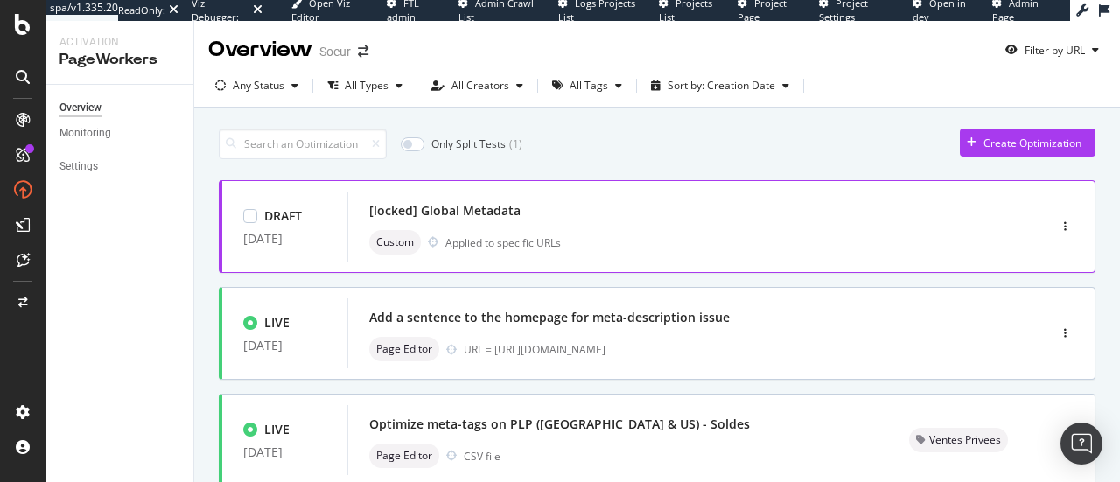
click at [645, 219] on div "[locked] Global Metadata" at bounding box center [671, 211] width 604 height 25
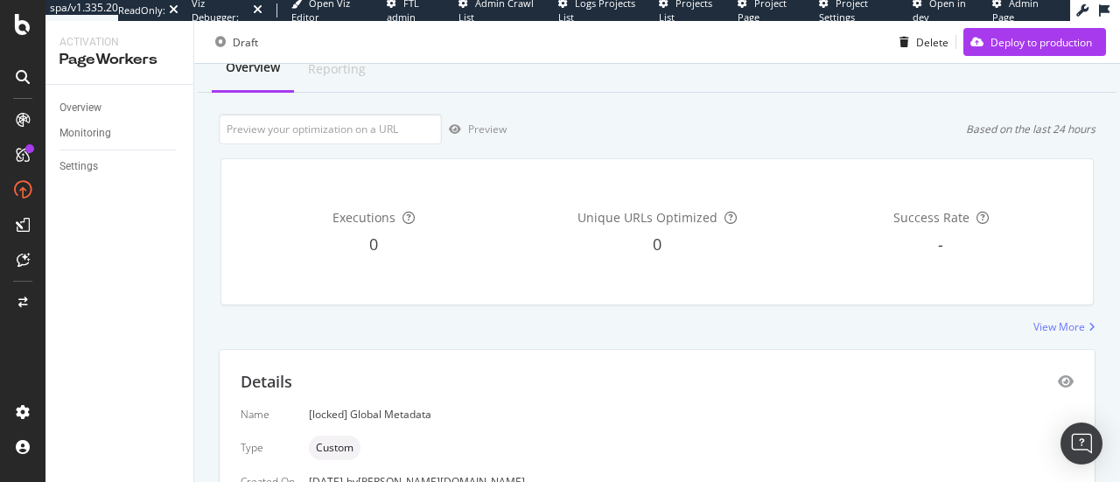
scroll to position [55, 0]
